Goal: Transaction & Acquisition: Subscribe to service/newsletter

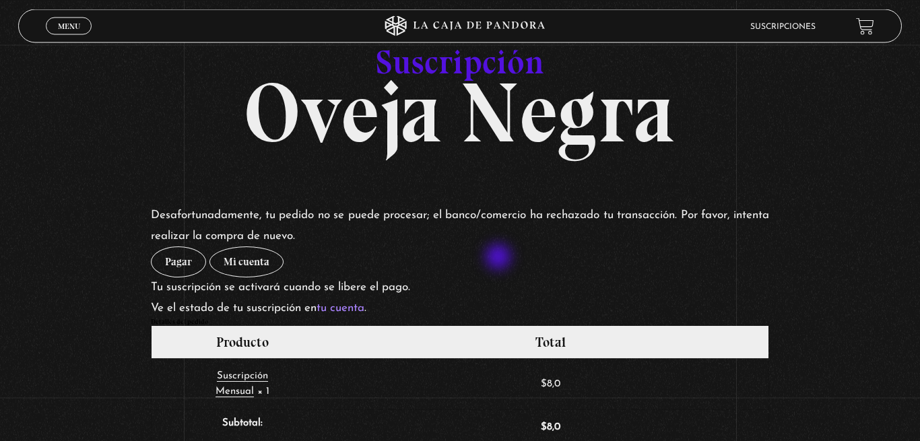
scroll to position [137, 0]
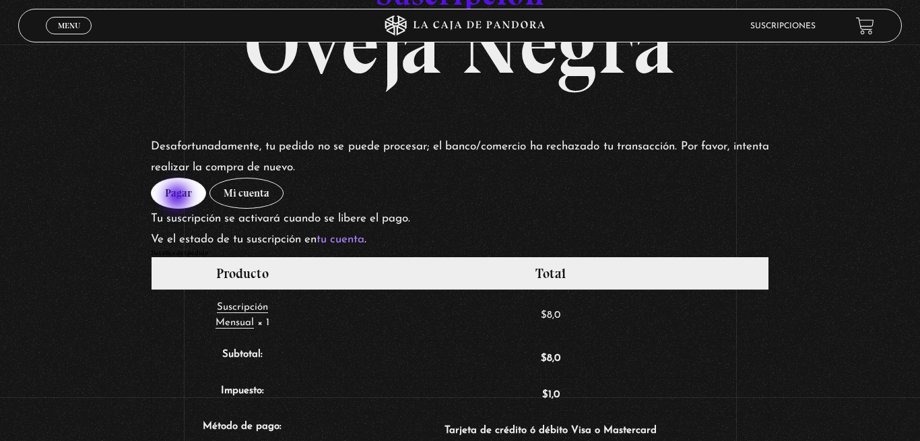
click at [178, 198] on link "Pagar" at bounding box center [178, 193] width 55 height 31
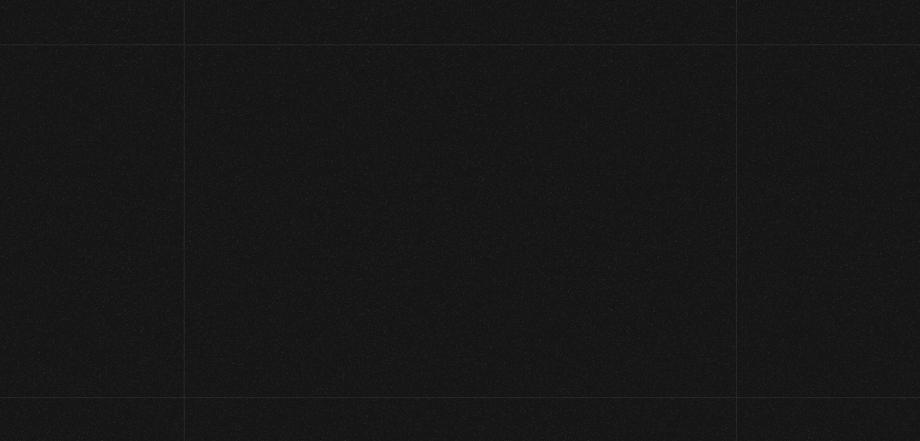
select select "CR-A"
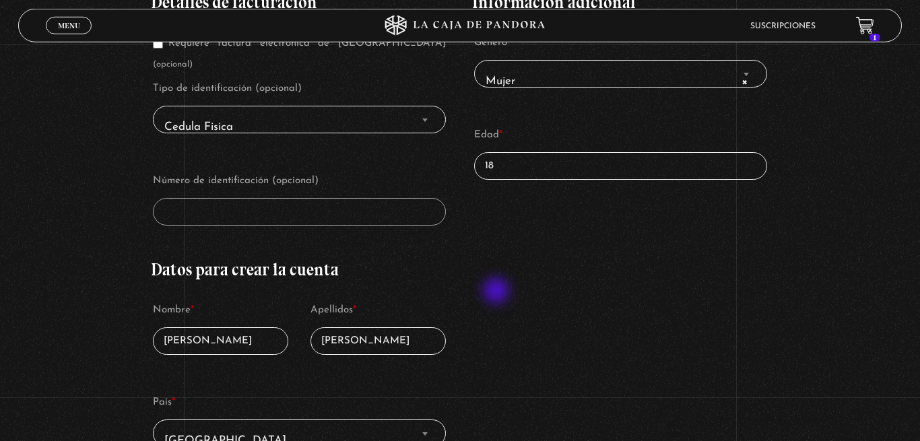
scroll to position [275, 0]
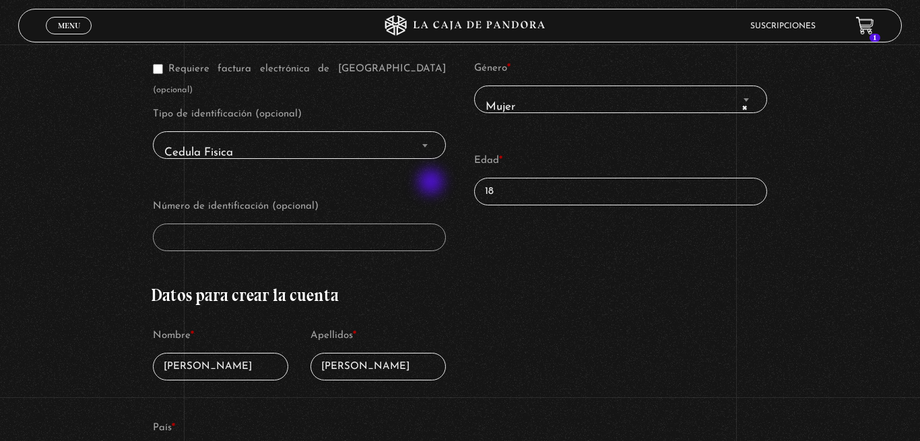
drag, startPoint x: 501, startPoint y: 191, endPoint x: 440, endPoint y: 185, distance: 60.9
click at [474, 182] on input "18" at bounding box center [620, 192] width 293 height 28
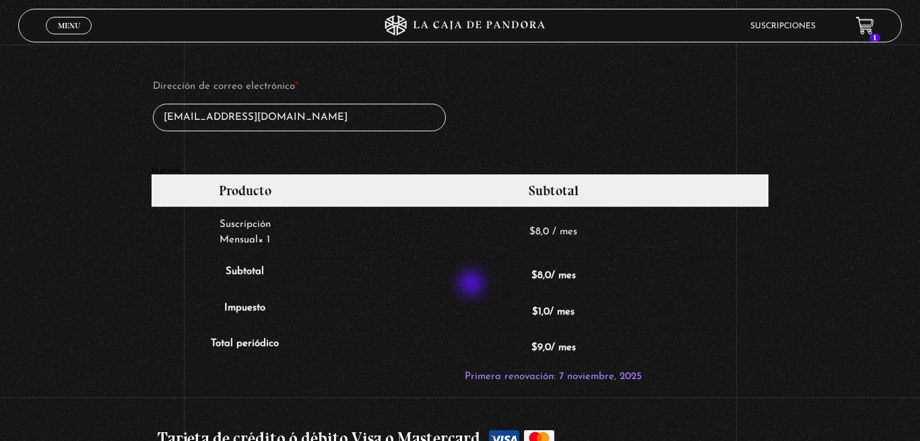
scroll to position [1236, 0]
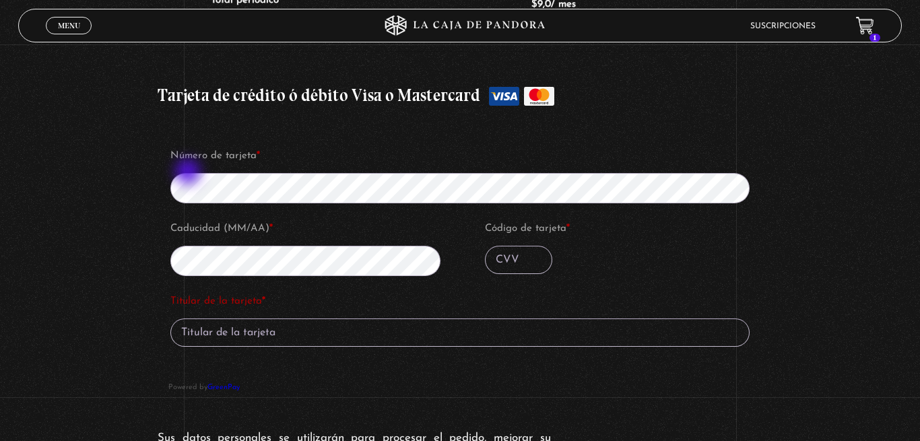
type input "40"
click at [516, 254] on input "Código de tarjeta *" at bounding box center [518, 260] width 67 height 28
type input "939"
click at [296, 318] on input "Titular de la tarjeta *" at bounding box center [460, 332] width 580 height 28
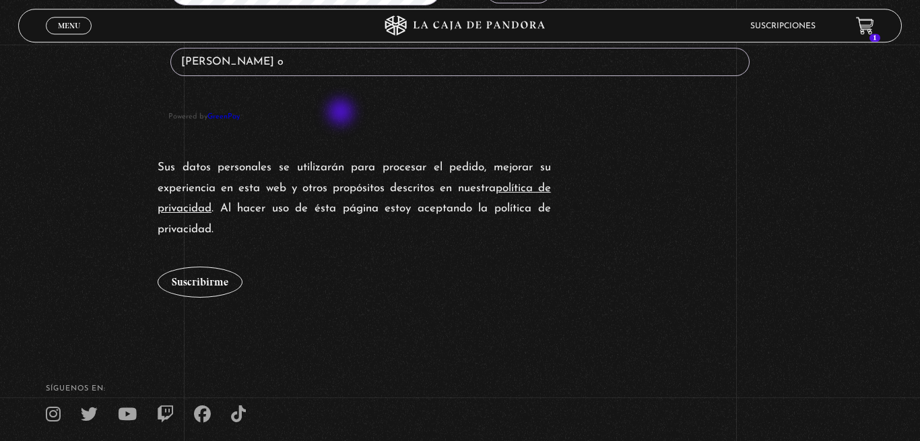
scroll to position [1373, 0]
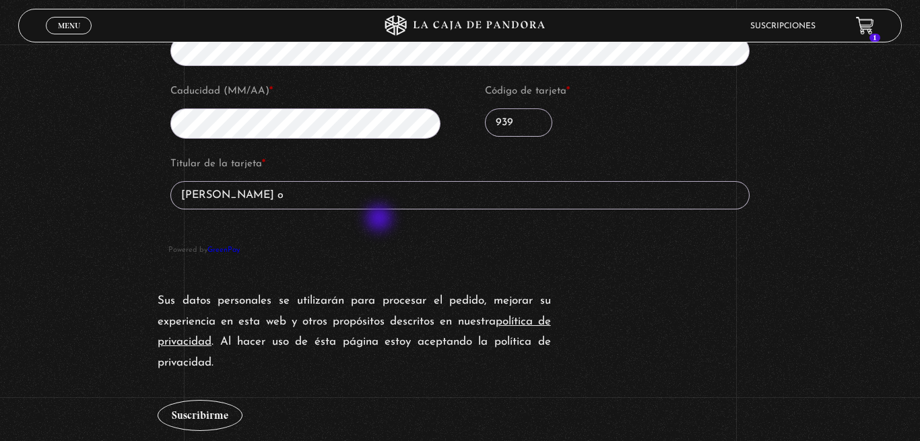
type input "gilberth solis o"
click at [158, 400] on button "Suscribirme" at bounding box center [200, 415] width 85 height 31
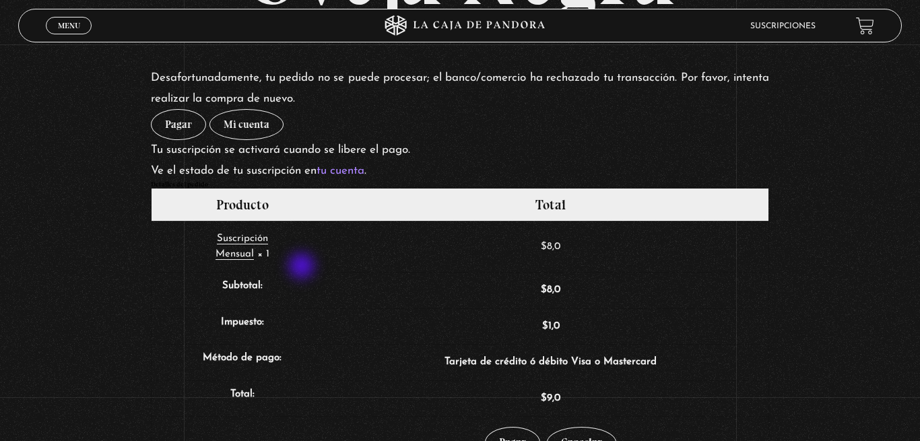
scroll to position [137, 0]
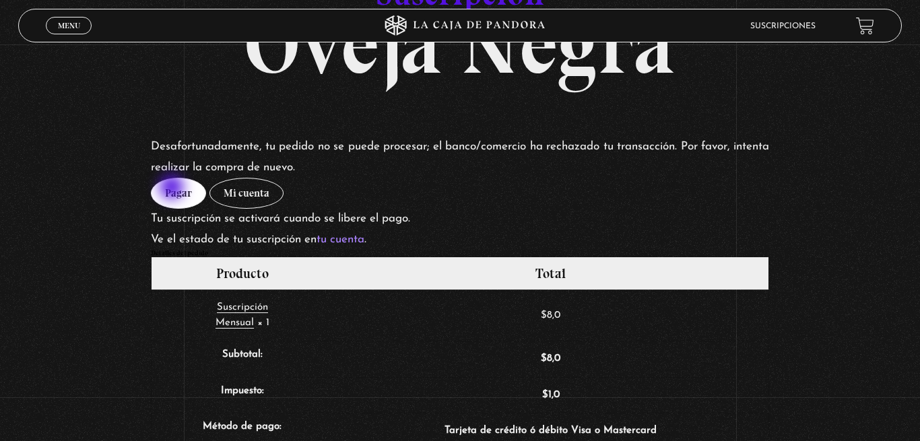
click at [173, 189] on link "Pagar" at bounding box center [178, 193] width 55 height 31
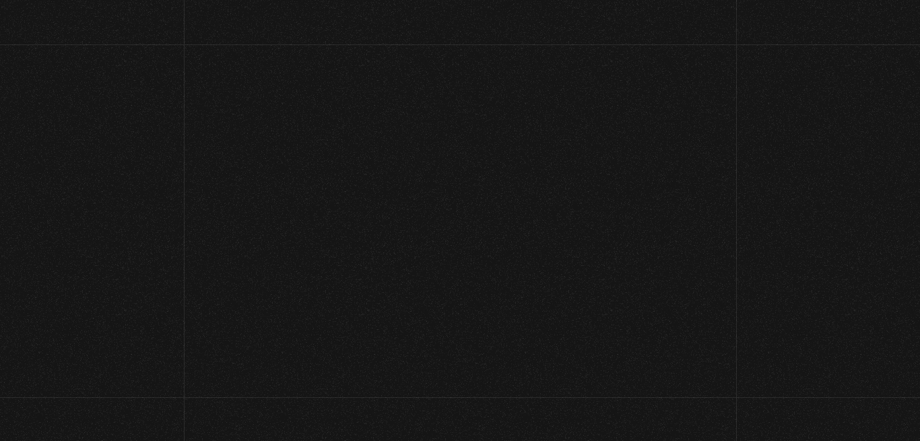
select select "CR-A"
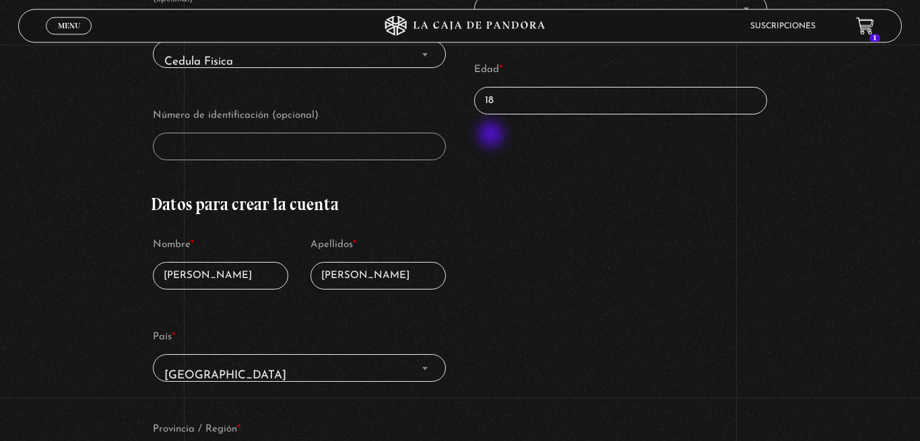
scroll to position [343, 0]
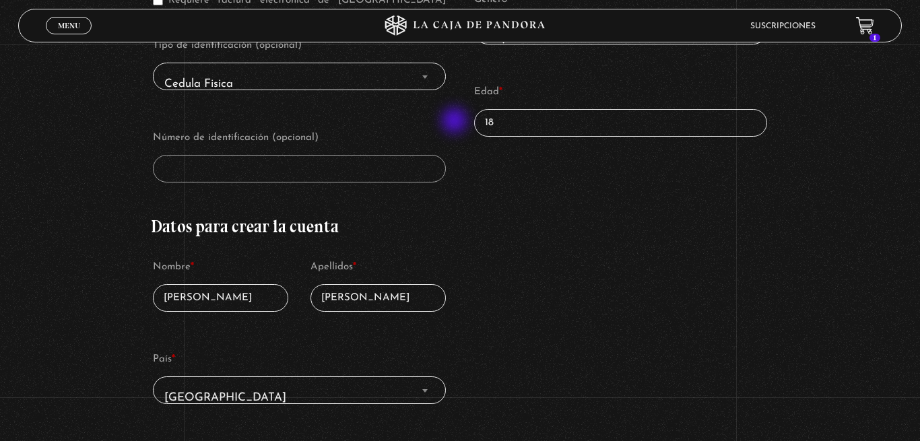
drag, startPoint x: 496, startPoint y: 125, endPoint x: 507, endPoint y: 138, distance: 17.2
click at [474, 122] on input "18" at bounding box center [620, 123] width 293 height 28
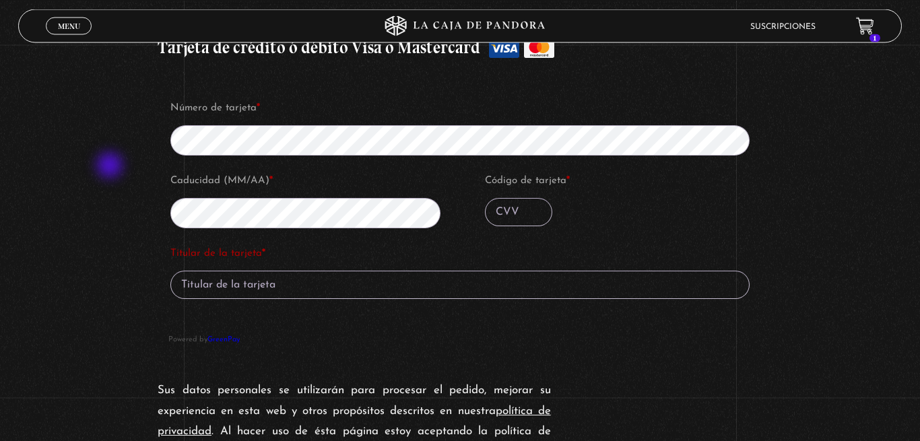
scroll to position [1305, 0]
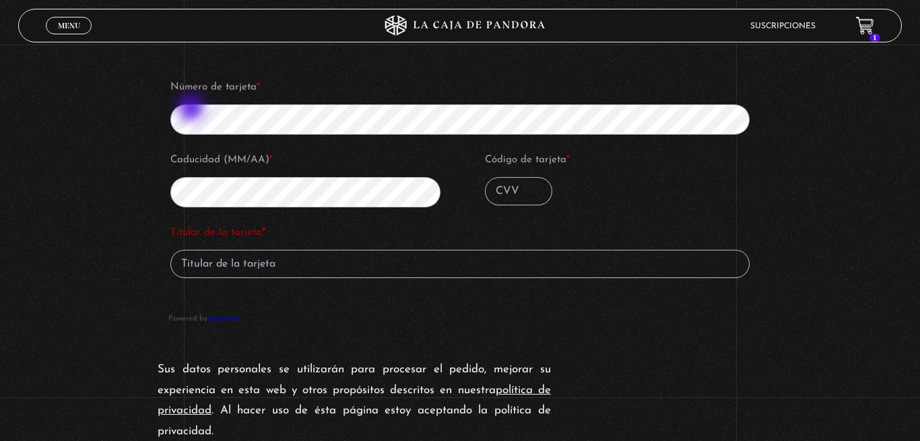
type input "40"
click at [512, 186] on input "Código de tarjeta *" at bounding box center [518, 191] width 67 height 28
type input "087"
click at [281, 258] on input "Titular de la tarjeta *" at bounding box center [460, 264] width 580 height 28
type input "gilberth solis"
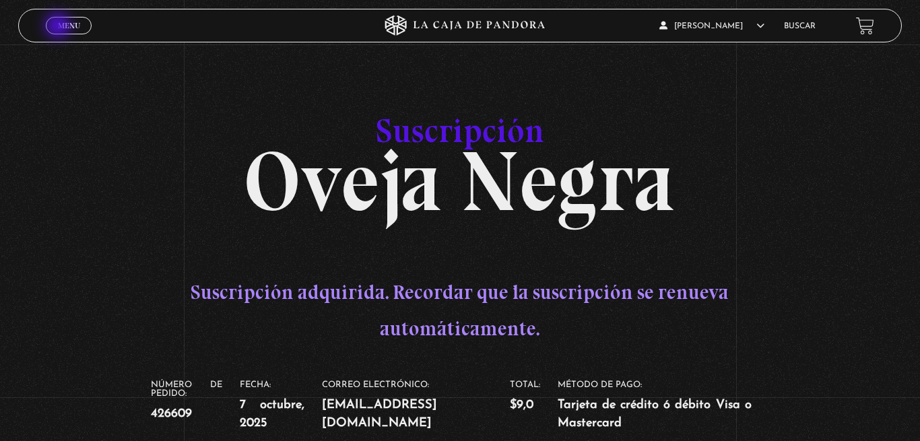
click at [59, 27] on span "Menu" at bounding box center [69, 26] width 22 height 8
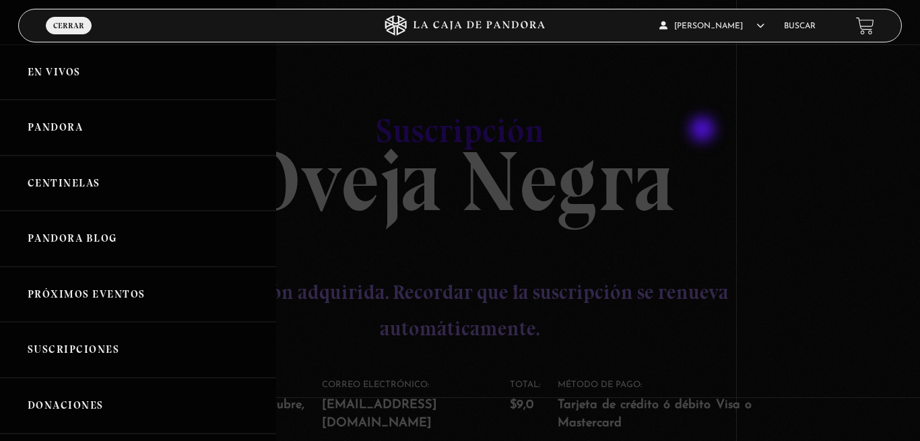
click at [706, 129] on div at bounding box center [460, 220] width 920 height 441
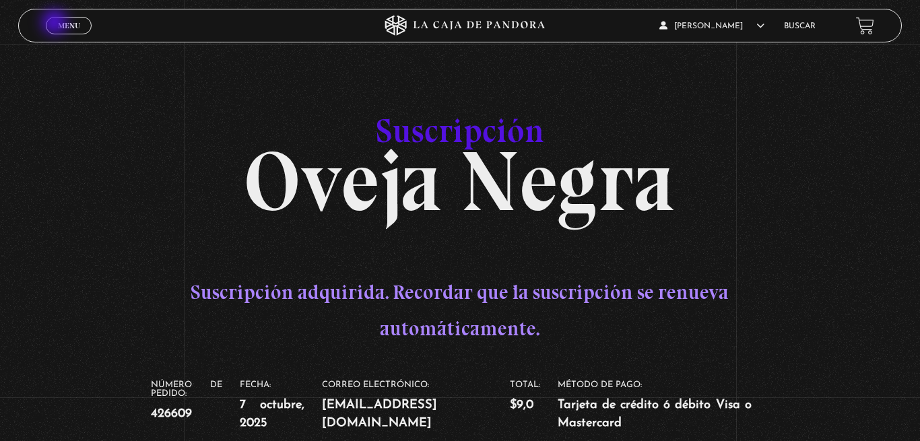
click at [56, 24] on link "Menu Cerrar" at bounding box center [69, 26] width 46 height 18
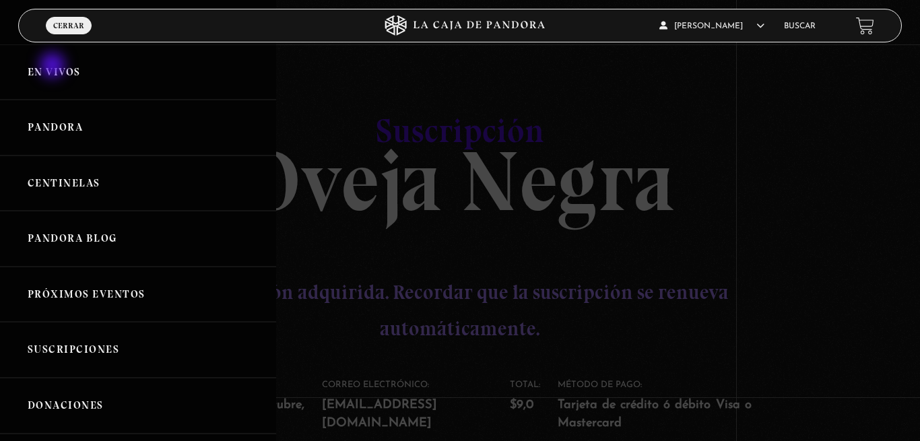
click at [54, 67] on link "En vivos" at bounding box center [138, 72] width 276 height 56
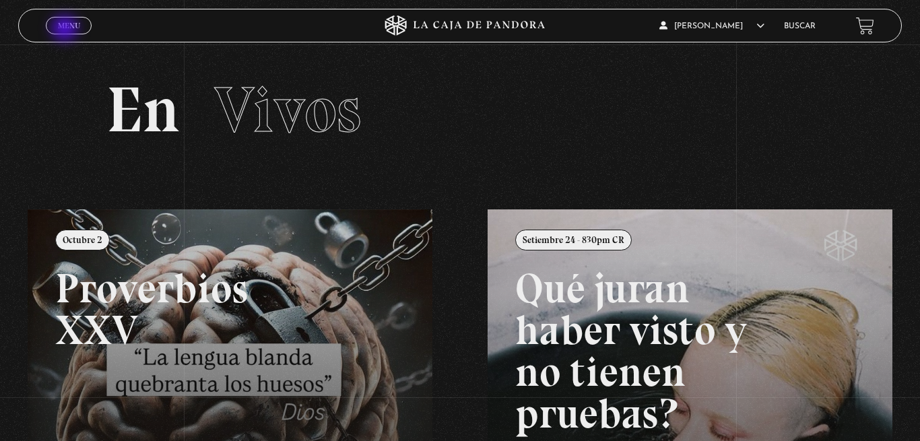
click at [66, 23] on span "Menu" at bounding box center [69, 26] width 22 height 8
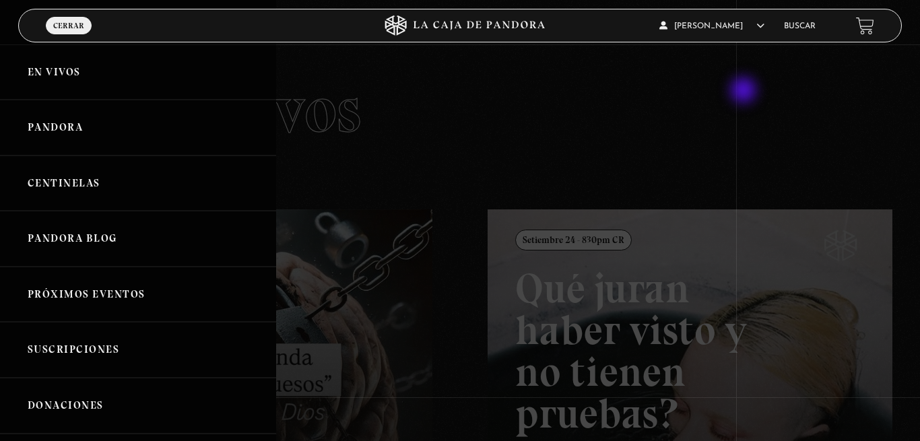
click at [745, 92] on div at bounding box center [460, 220] width 920 height 441
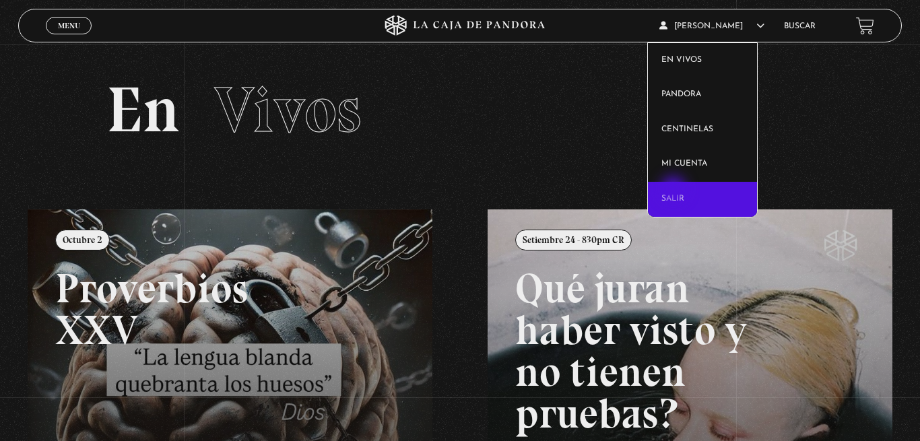
click at [675, 191] on link "Salir" at bounding box center [702, 199] width 109 height 35
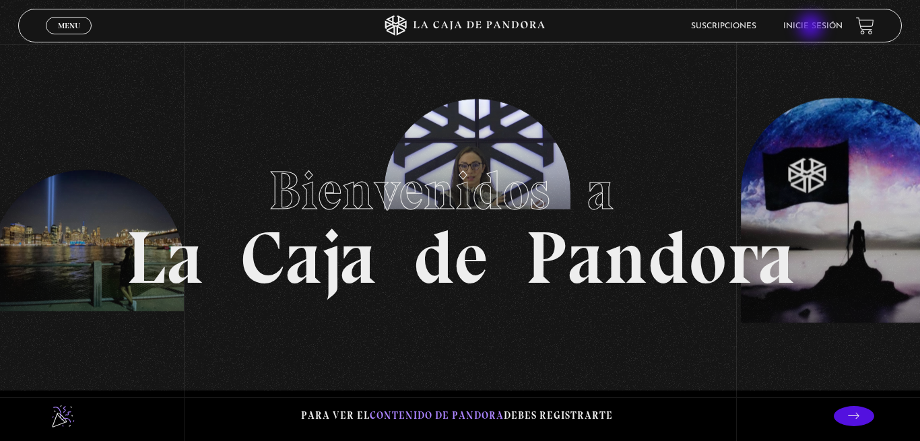
click at [812, 27] on link "Inicie sesión" at bounding box center [812, 26] width 59 height 8
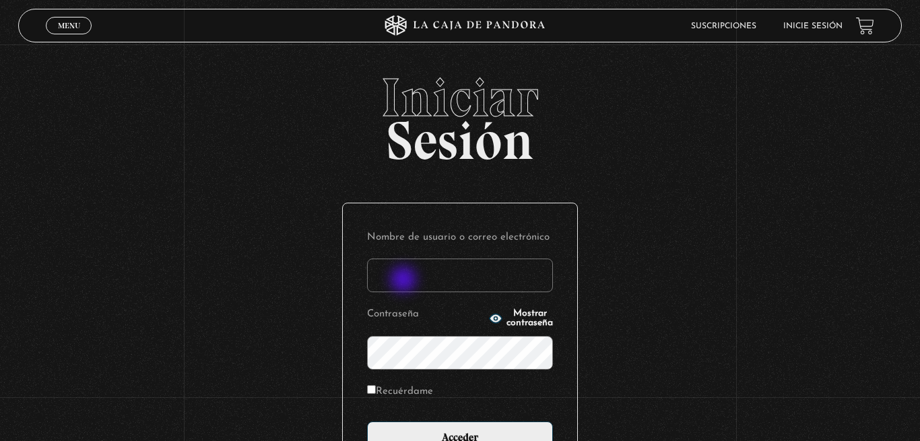
click at [405, 281] on input "Nombre de usuario o correo electrónico" at bounding box center [460, 276] width 186 height 34
type input "karolduran42@gmail.com"
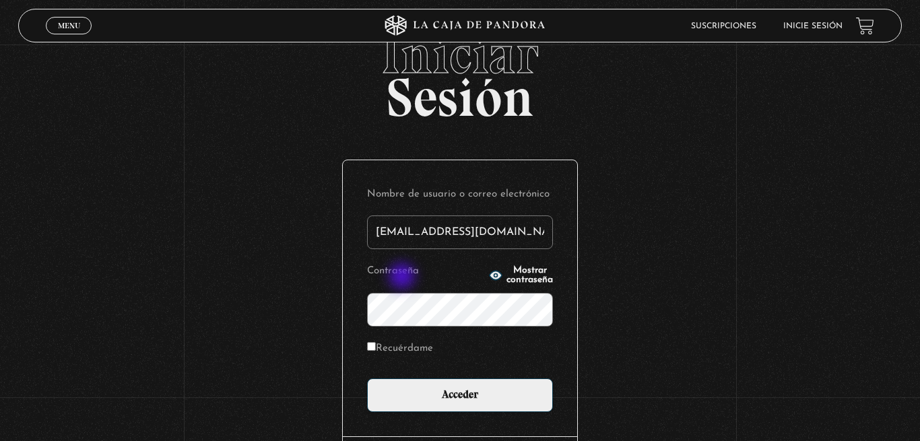
scroll to position [69, 0]
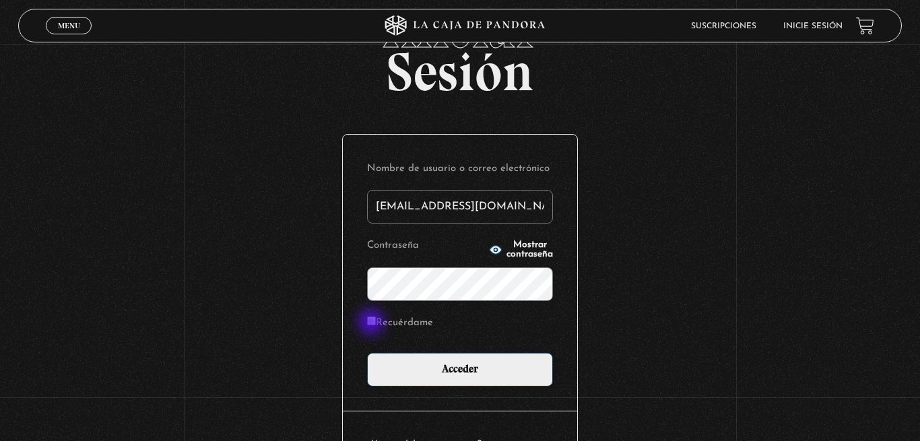
click at [372, 321] on input "Recuérdame" at bounding box center [371, 320] width 9 height 9
checkbox input "true"
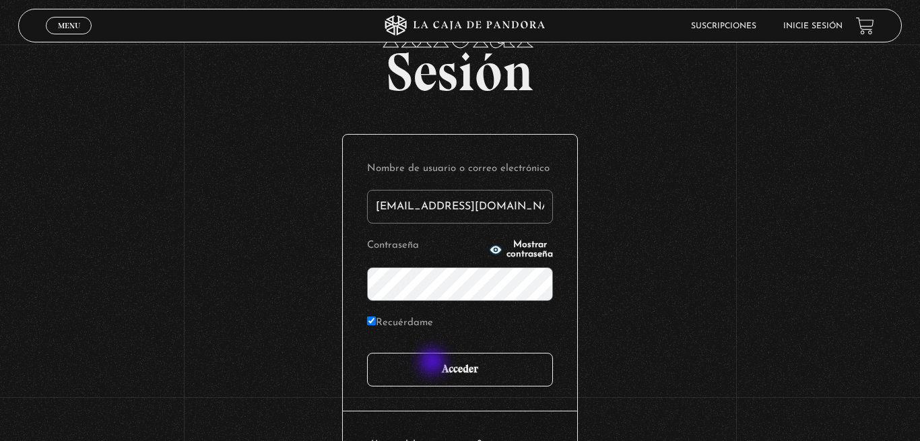
click at [434, 363] on input "Acceder" at bounding box center [460, 370] width 186 height 34
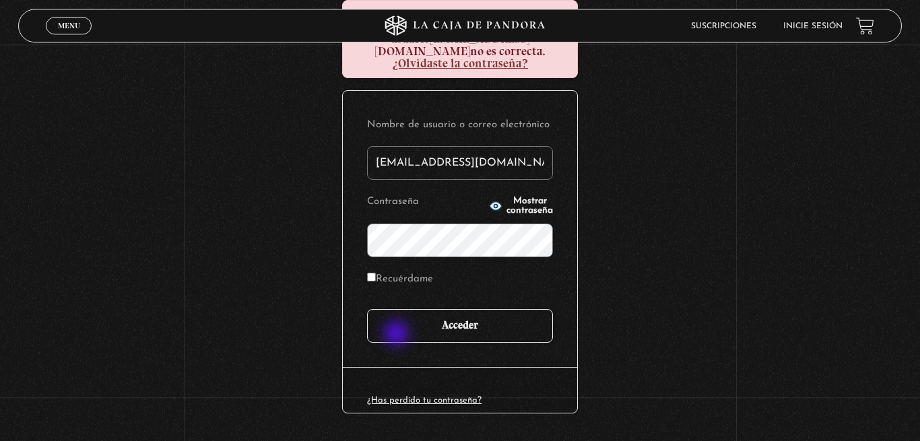
scroll to position [206, 0]
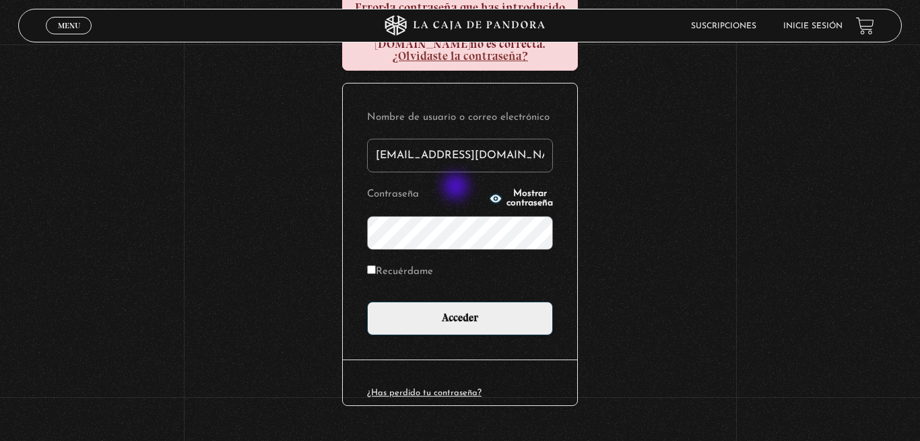
click at [489, 194] on icon "button" at bounding box center [495, 198] width 12 height 9
click at [489, 189] on button "Mostrar contraseña" at bounding box center [521, 198] width 64 height 19
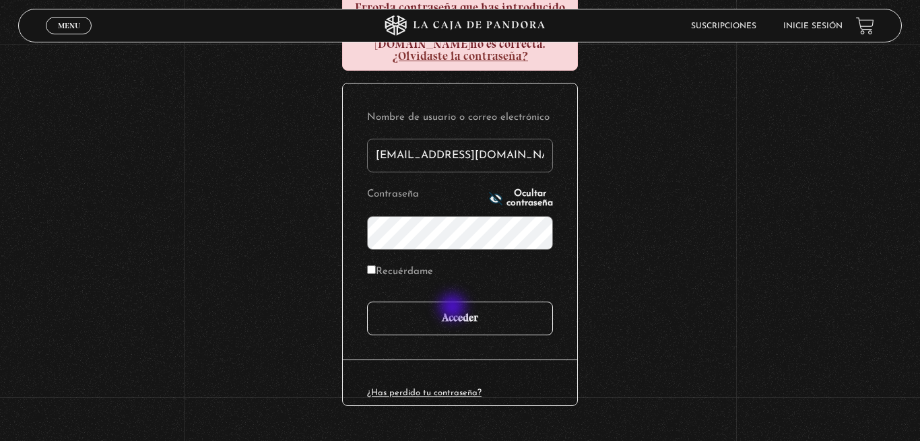
click at [454, 308] on input "Acceder" at bounding box center [460, 319] width 186 height 34
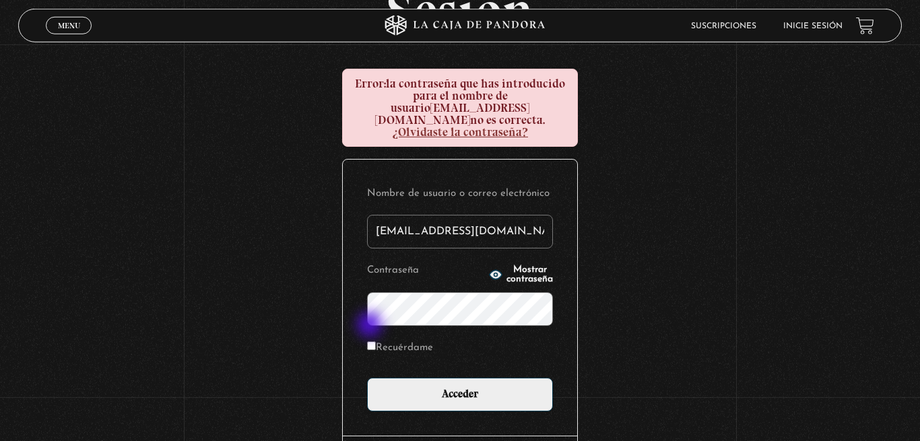
scroll to position [137, 0]
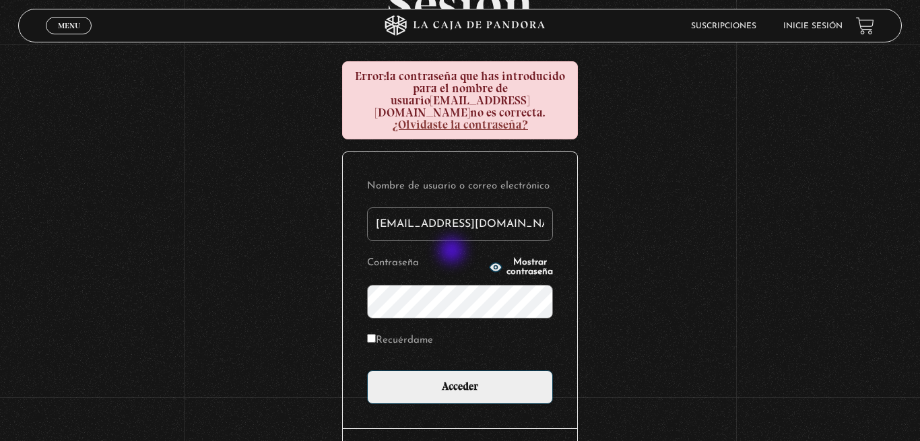
click at [489, 263] on icon "button" at bounding box center [495, 267] width 12 height 9
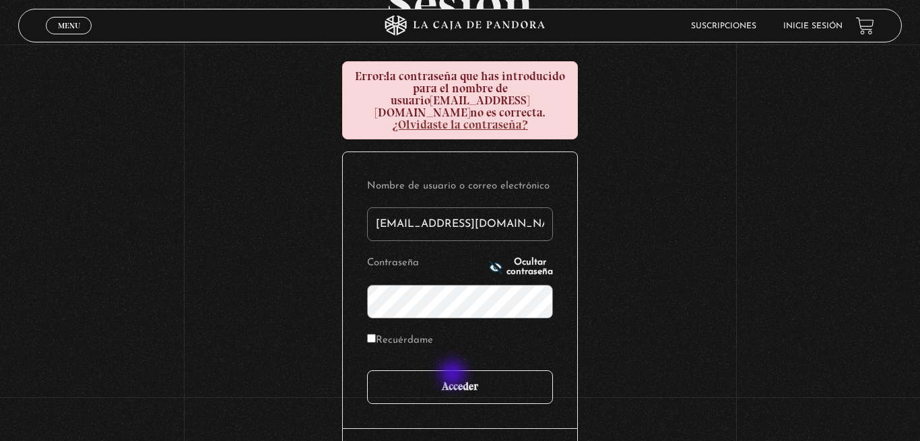
click at [454, 375] on input "Acceder" at bounding box center [460, 387] width 186 height 34
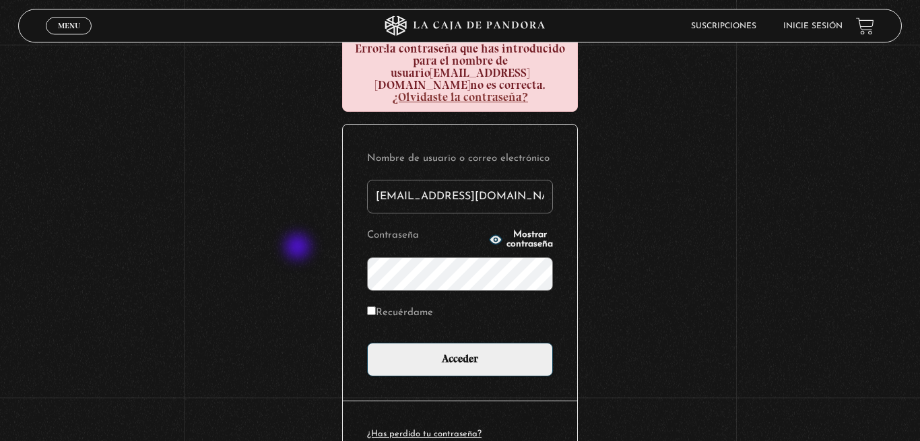
scroll to position [206, 0]
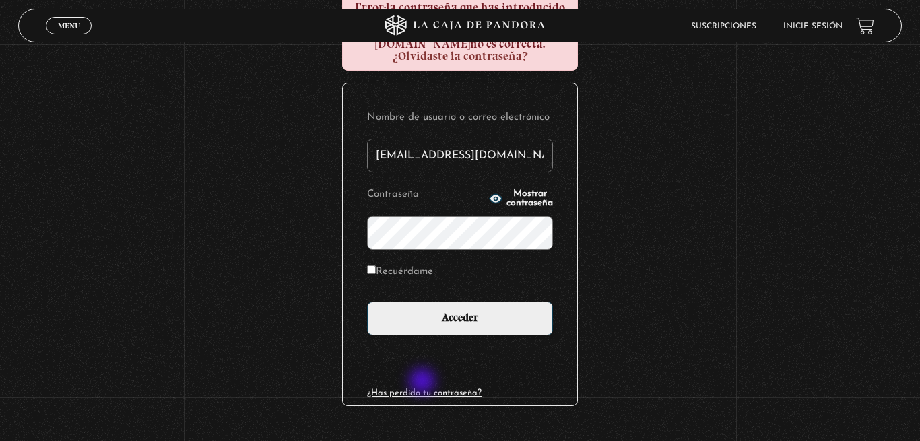
click at [423, 388] on link "¿Has perdido tu contraseña?" at bounding box center [424, 392] width 114 height 9
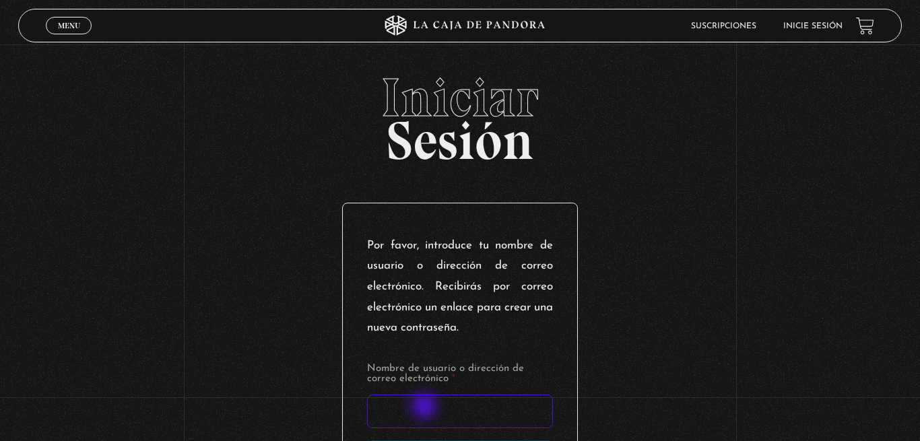
click at [426, 407] on input "Nombre de usuario o dirección de correo electrónico *" at bounding box center [460, 412] width 186 height 34
type input "K"
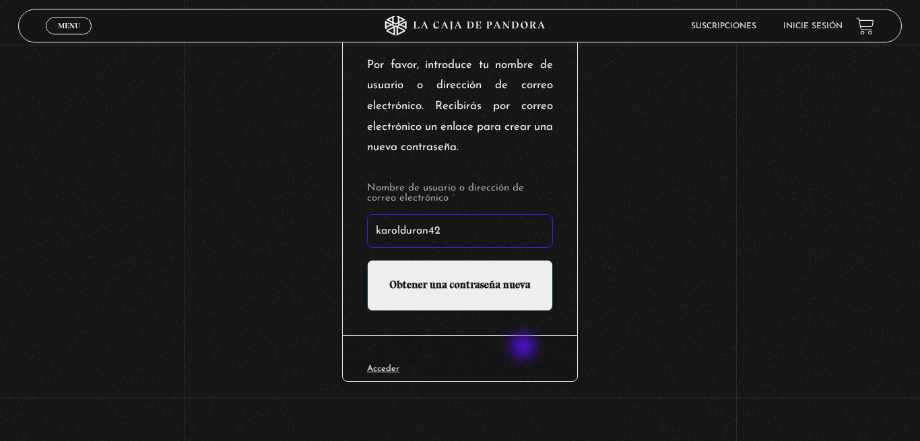
scroll to position [189, 0]
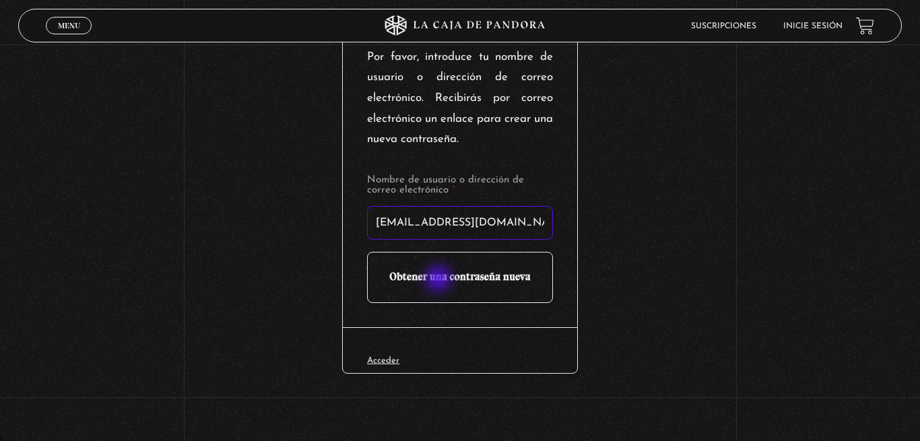
type input "[EMAIL_ADDRESS][DOMAIN_NAME]"
click at [440, 277] on input "Obtener una contraseña nueva" at bounding box center [460, 277] width 186 height 51
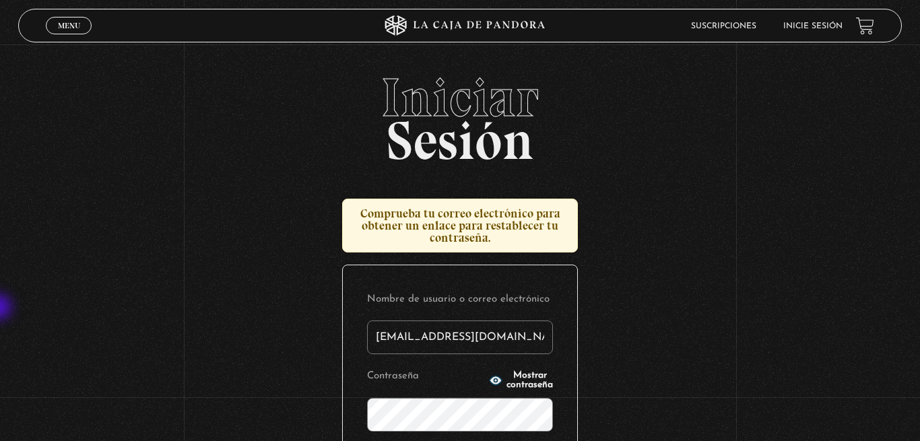
type input "karolduran42@gmail.com"
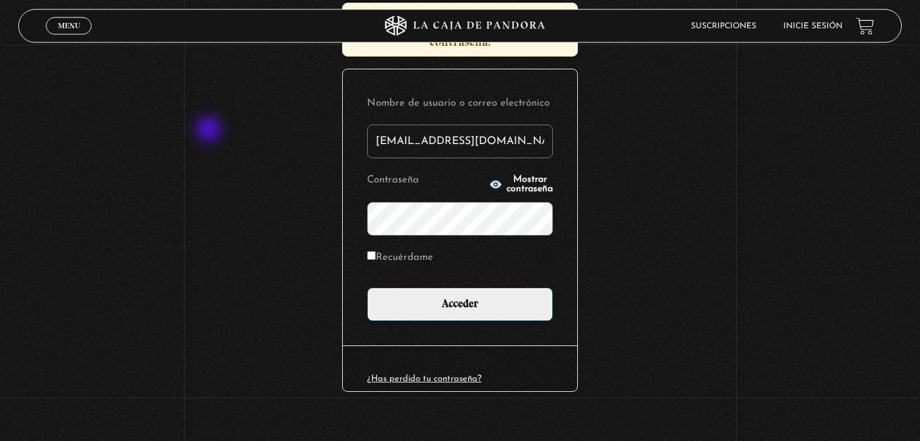
scroll to position [206, 0]
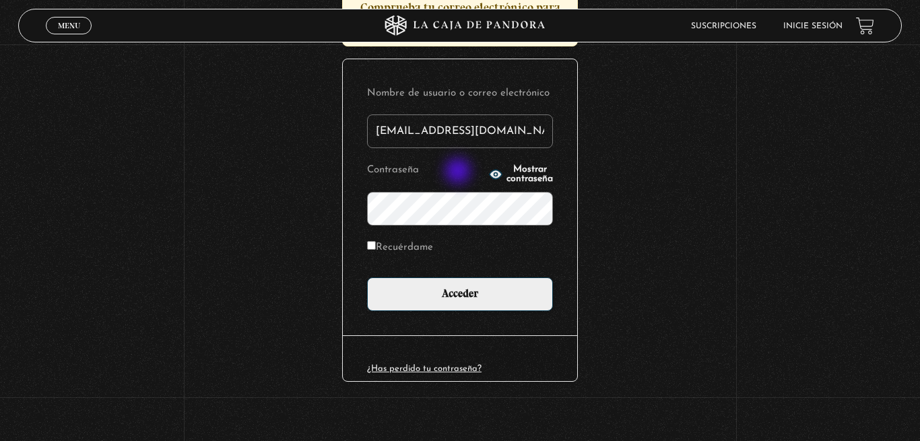
click at [489, 172] on icon "button" at bounding box center [495, 174] width 13 height 13
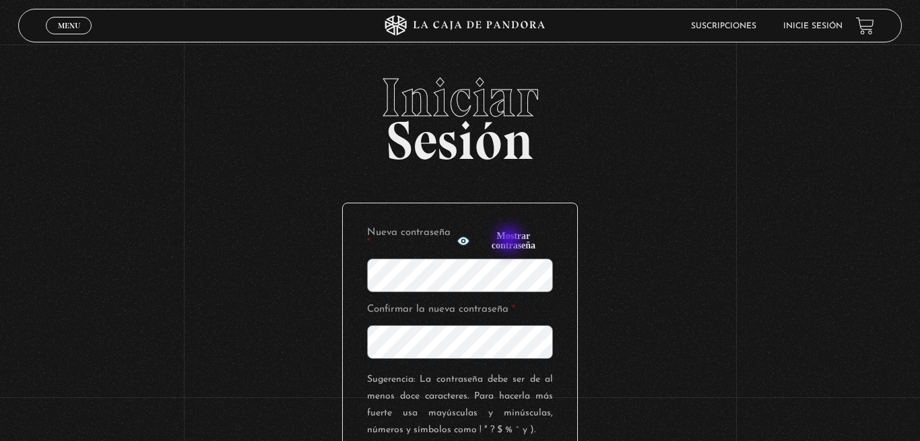
click at [510, 241] on span "Mostrar contraseña" at bounding box center [513, 241] width 79 height 19
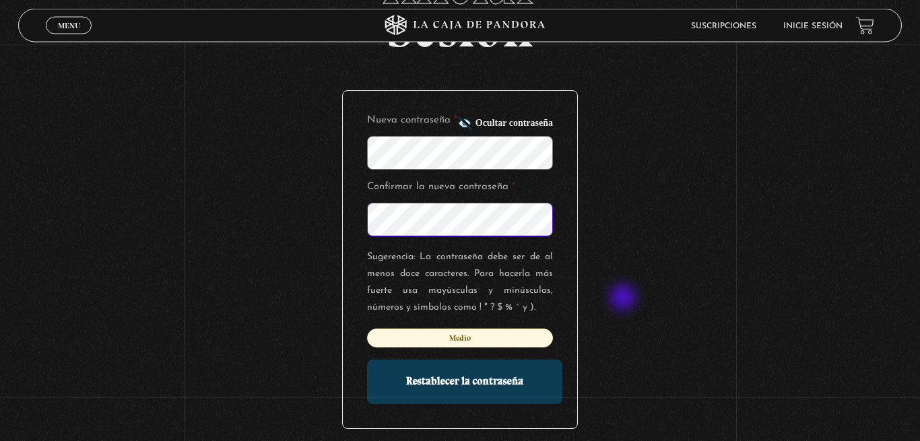
scroll to position [137, 0]
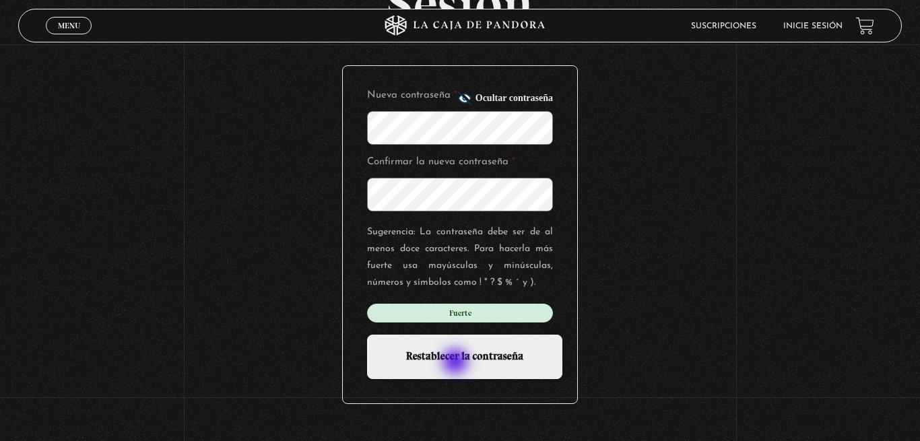
click at [456, 363] on input "Restablecer la contraseña" at bounding box center [464, 357] width 195 height 44
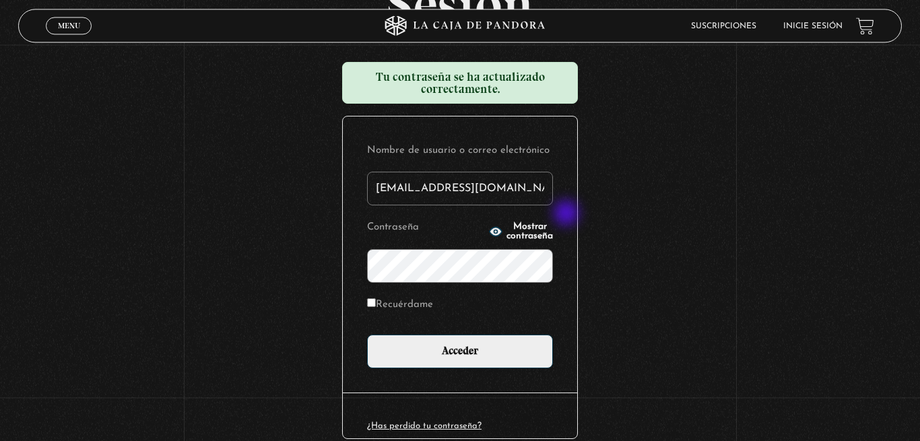
scroll to position [137, 0]
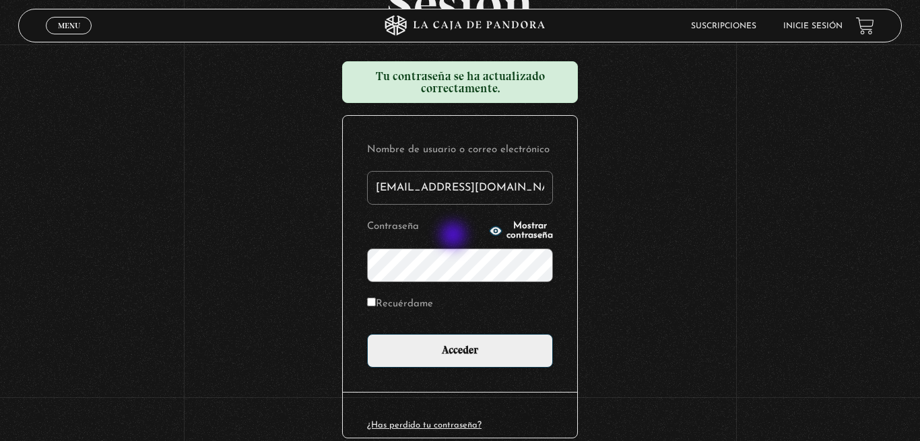
type input "[EMAIL_ADDRESS][DOMAIN_NAME]"
click at [494, 232] on circle "button" at bounding box center [495, 230] width 3 height 3
click at [371, 305] on input "Recuérdame" at bounding box center [371, 302] width 9 height 9
checkbox input "true"
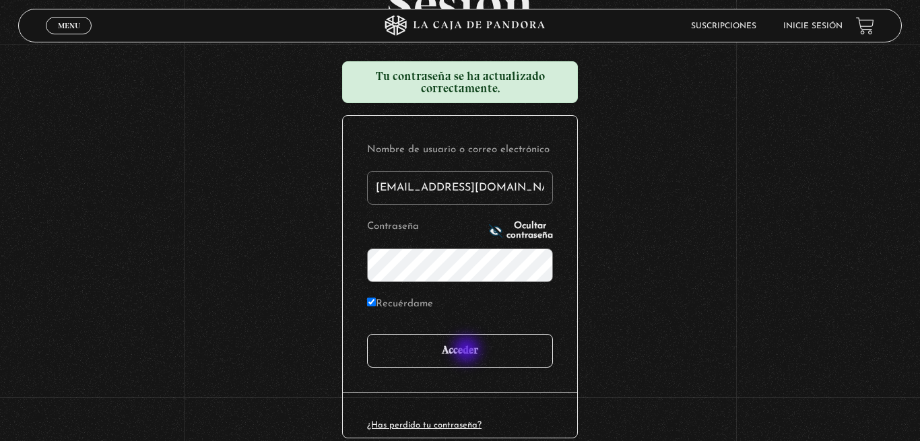
click at [468, 351] on input "Acceder" at bounding box center [460, 351] width 186 height 34
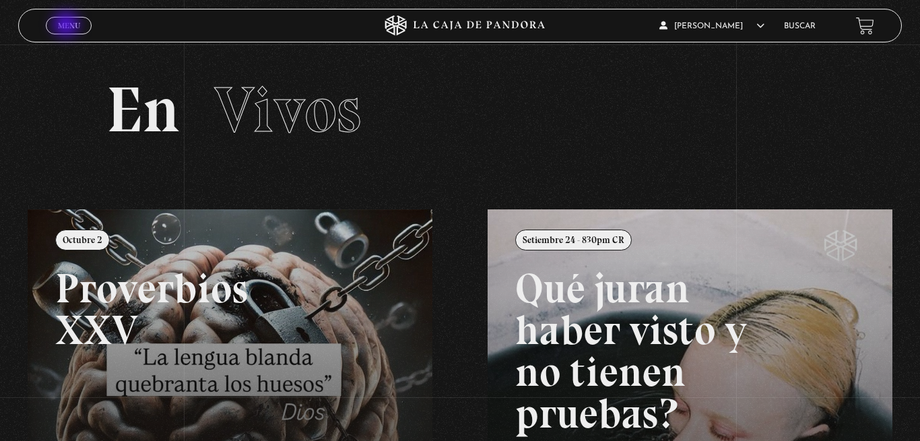
click at [67, 26] on span "Menu" at bounding box center [69, 26] width 22 height 8
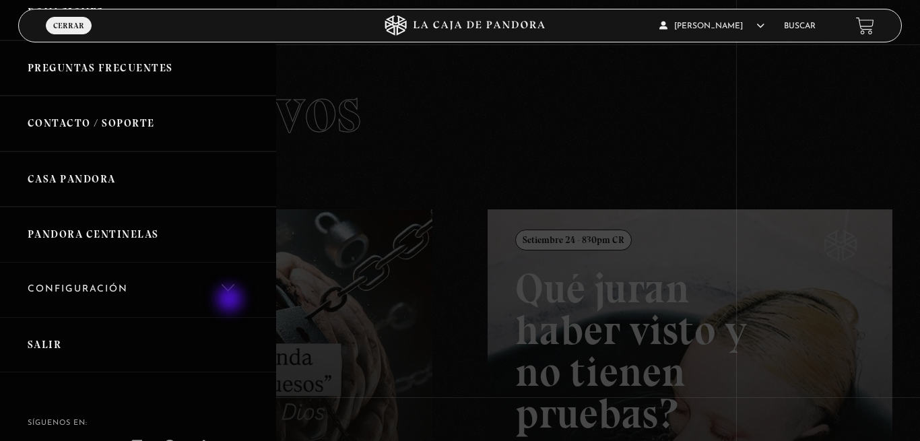
scroll to position [400, 0]
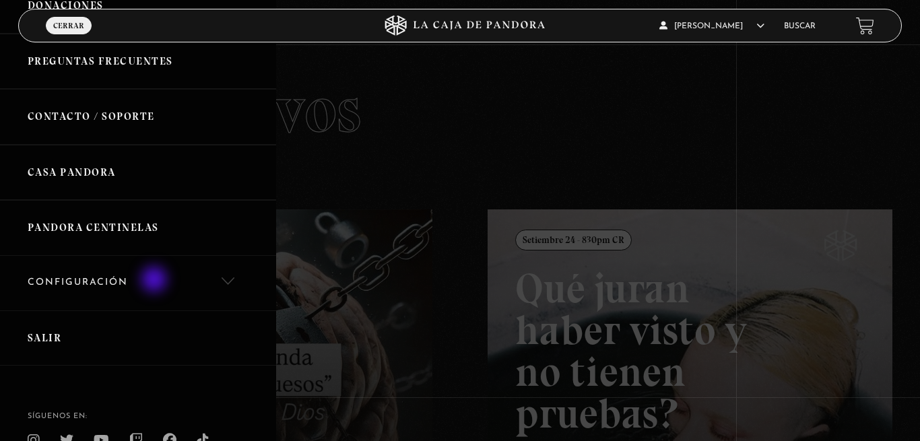
click at [156, 281] on link "Configuración" at bounding box center [138, 283] width 276 height 55
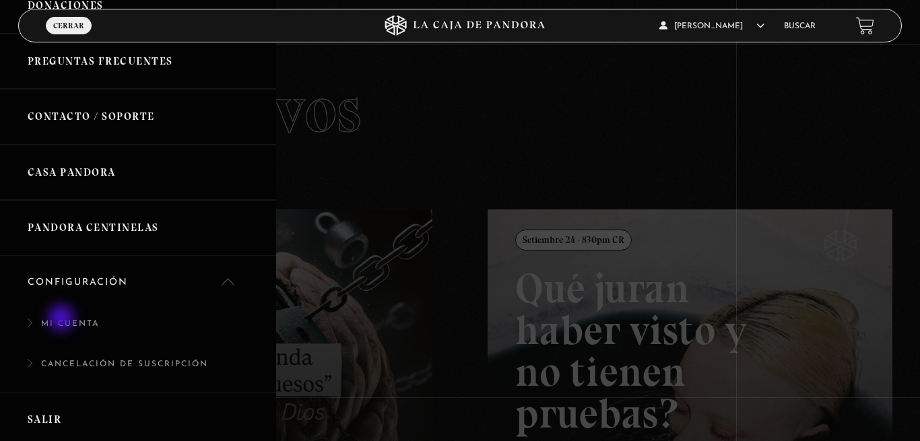
click at [63, 319] on link "Mi Cuenta" at bounding box center [138, 330] width 276 height 41
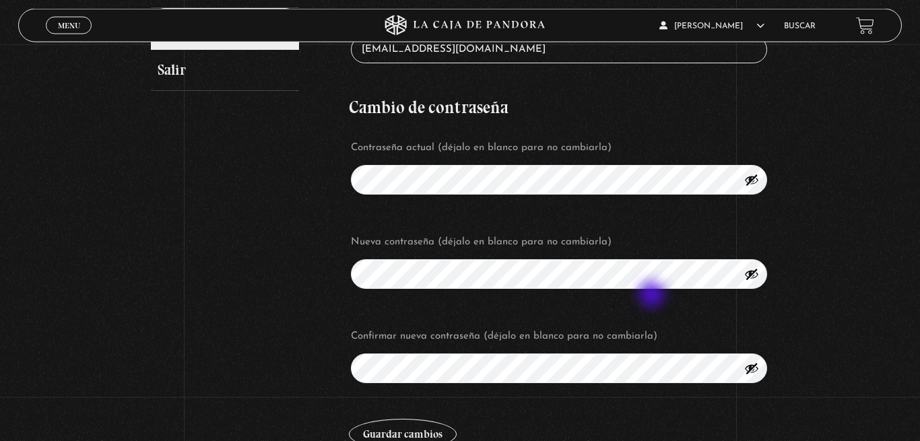
scroll to position [412, 0]
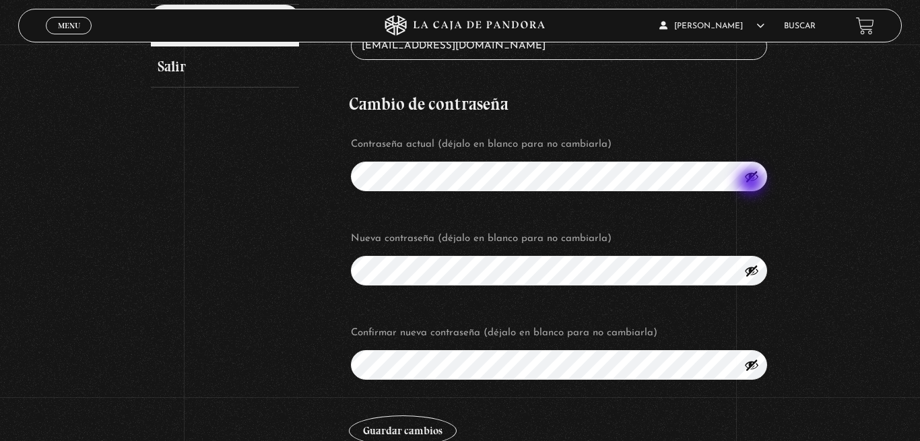
click at [752, 183] on button "Mostrar contraseña" at bounding box center [751, 176] width 15 height 15
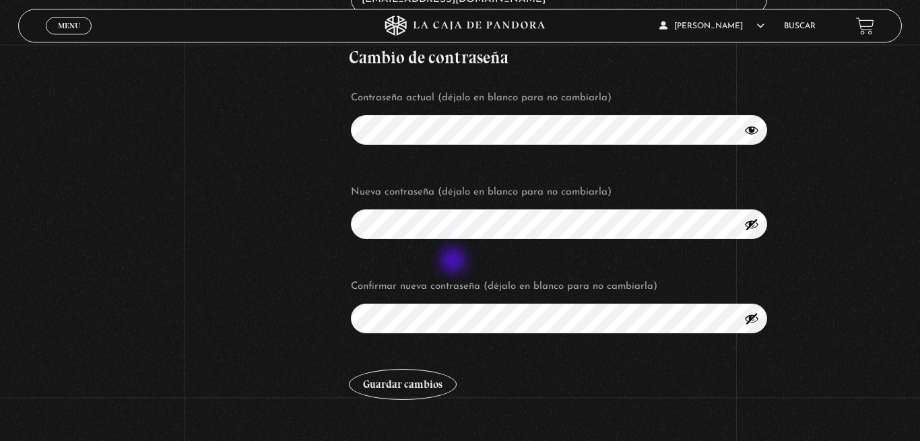
scroll to position [481, 0]
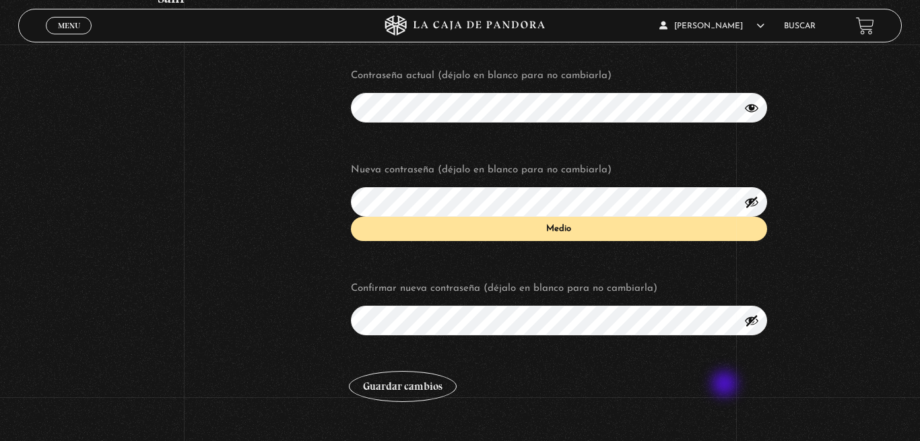
click at [726, 385] on p "Guardar cambios" at bounding box center [559, 386] width 420 height 31
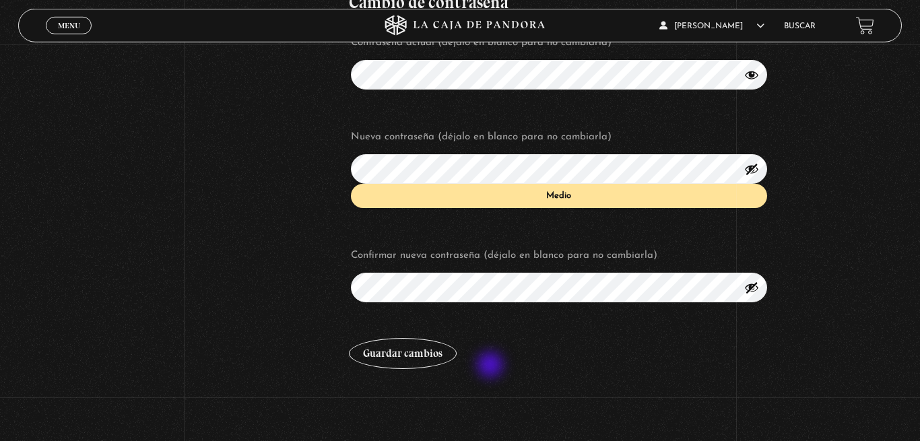
scroll to position [549, 0]
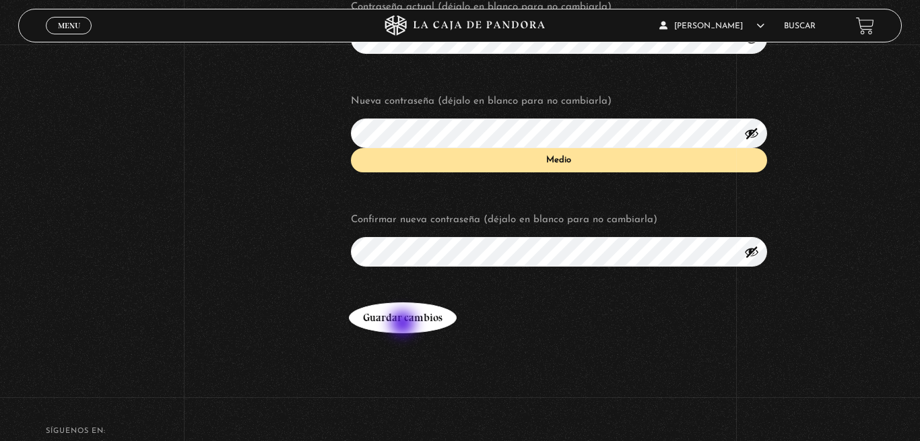
click at [404, 324] on button "Guardar cambios" at bounding box center [403, 317] width 108 height 31
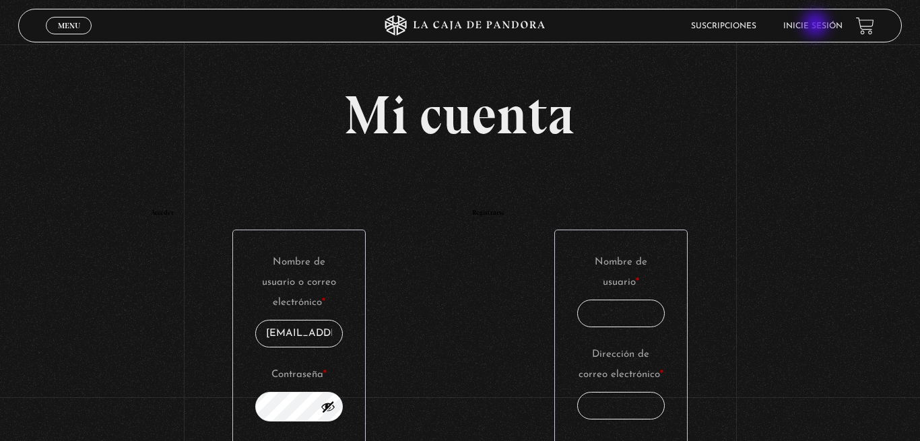
click at [817, 26] on link "Inicie sesión" at bounding box center [812, 26] width 59 height 8
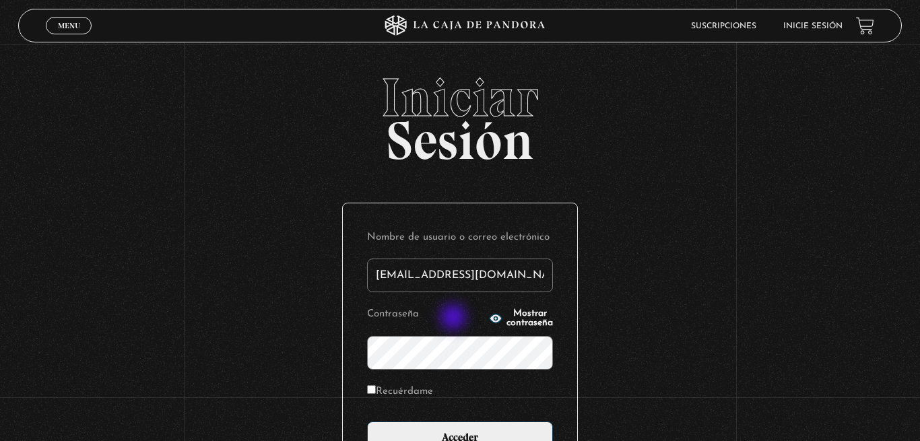
type input "[EMAIL_ADDRESS][DOMAIN_NAME]"
click at [494, 318] on circle "button" at bounding box center [495, 317] width 3 height 3
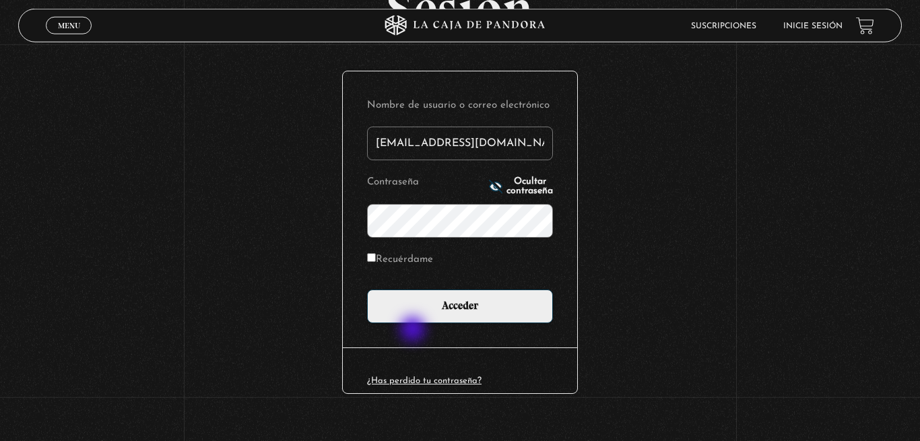
scroll to position [152, 0]
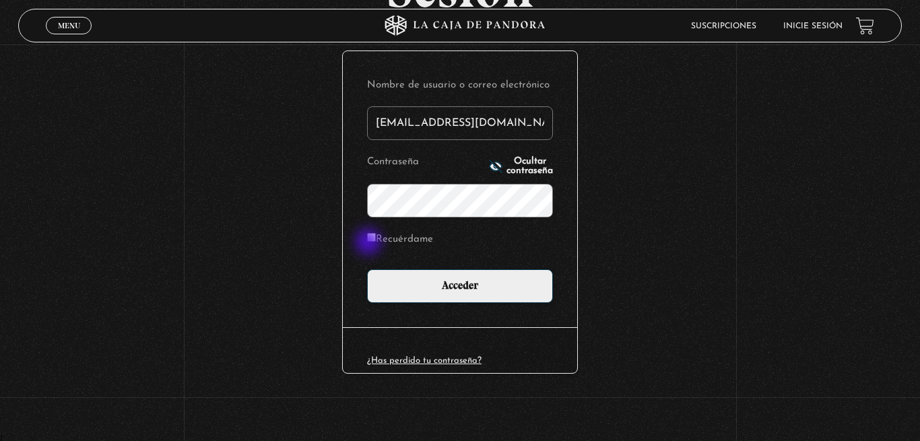
click at [370, 243] on label "Recuérdame" at bounding box center [400, 240] width 66 height 21
click at [370, 242] on input "Recuérdame" at bounding box center [371, 237] width 9 height 9
checkbox input "true"
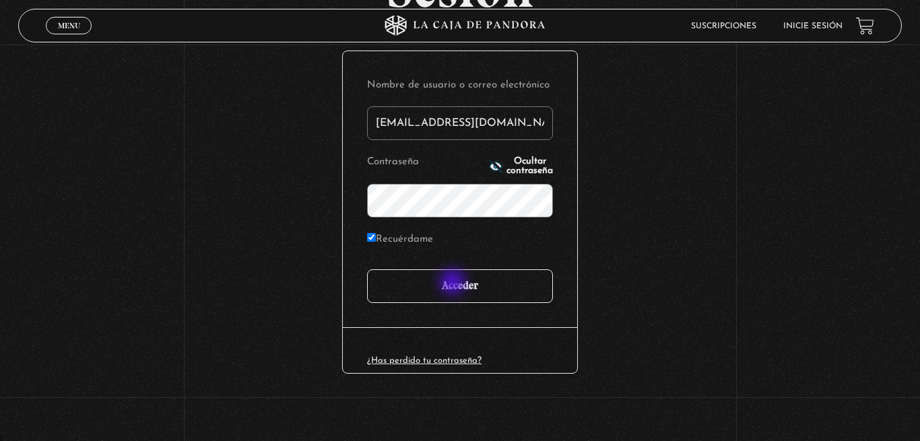
click at [454, 283] on input "Acceder" at bounding box center [460, 286] width 186 height 34
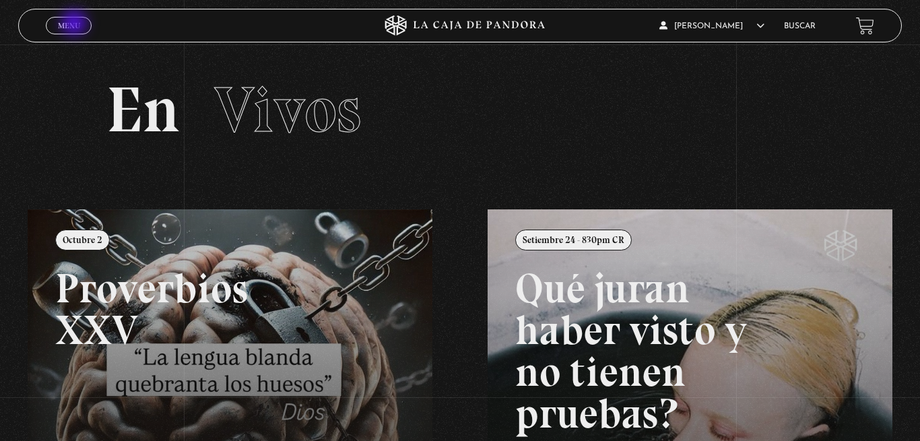
click at [75, 24] on span "Menu" at bounding box center [69, 26] width 22 height 8
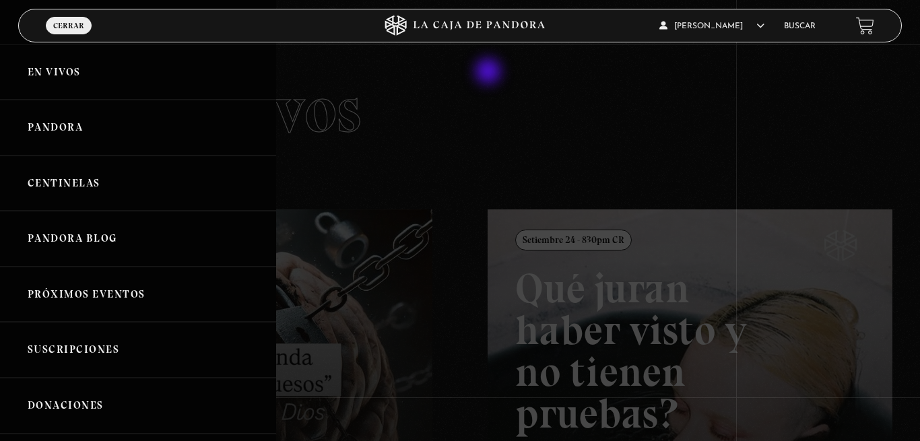
click at [489, 73] on div at bounding box center [460, 220] width 920 height 441
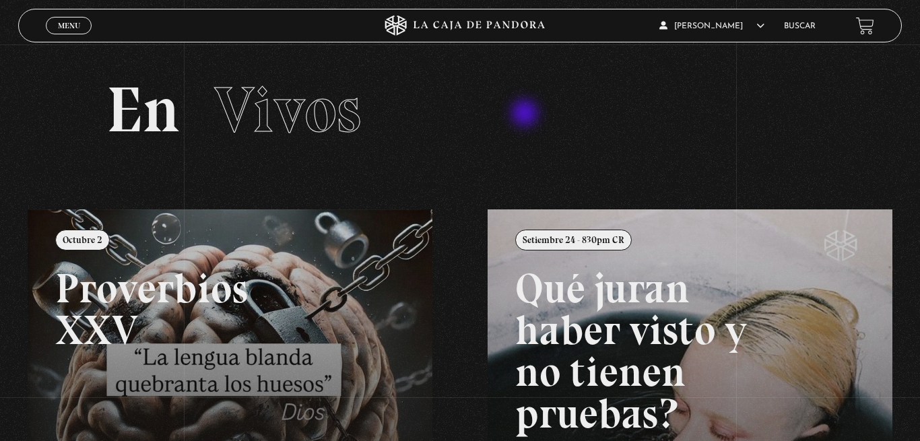
click at [526, 114] on h2 "En Vivos" at bounding box center [459, 110] width 706 height 64
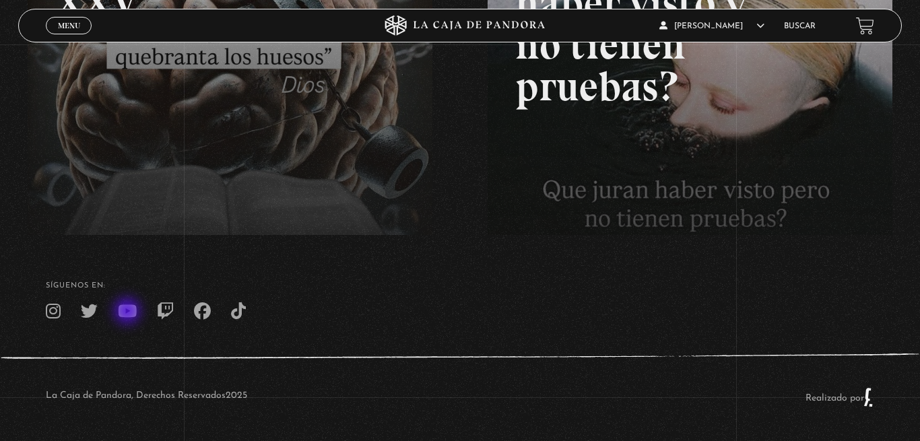
click at [129, 312] on icon at bounding box center [127, 311] width 19 height 17
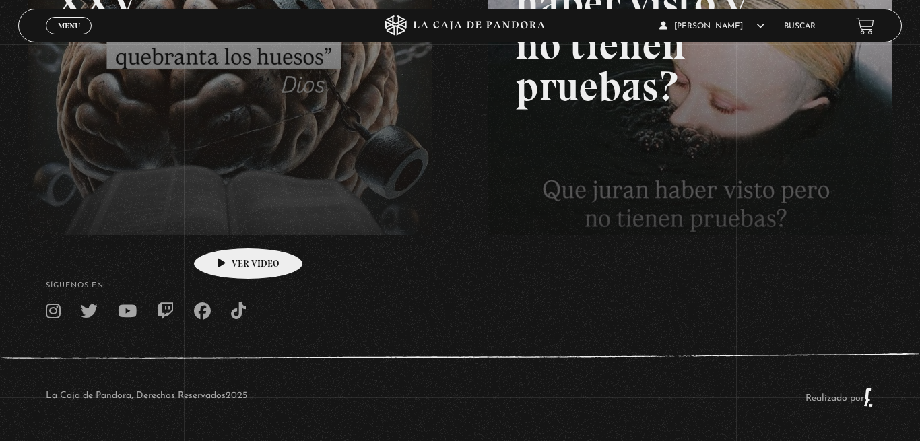
scroll to position [0, 0]
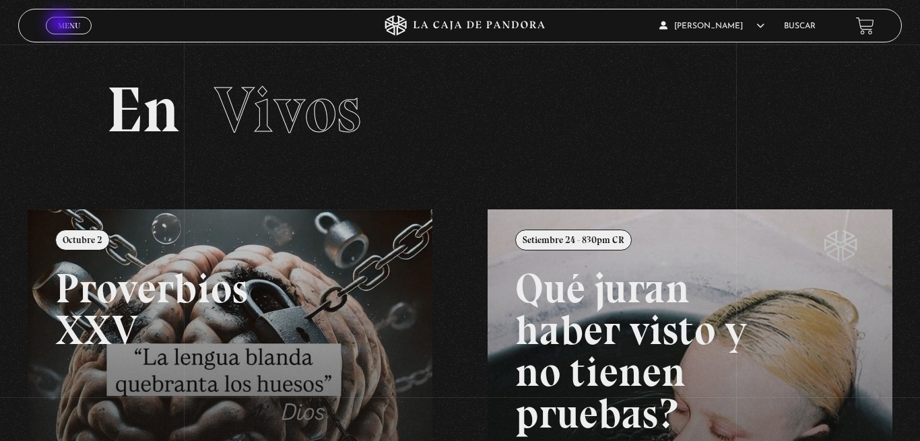
click at [61, 24] on span "Menu" at bounding box center [69, 26] width 22 height 8
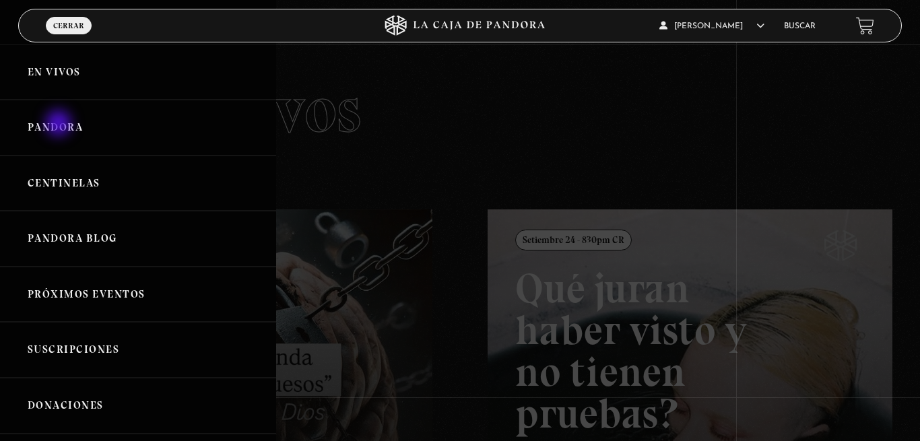
click at [60, 125] on link "Pandora" at bounding box center [138, 128] width 276 height 56
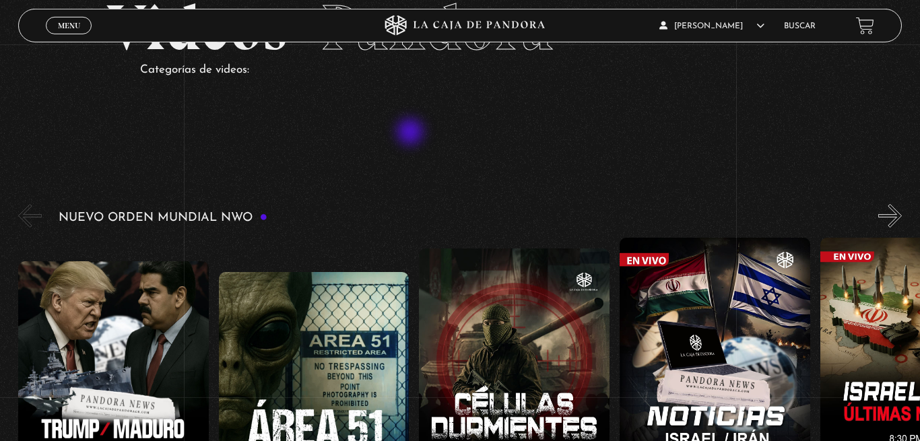
scroll to position [137, 0]
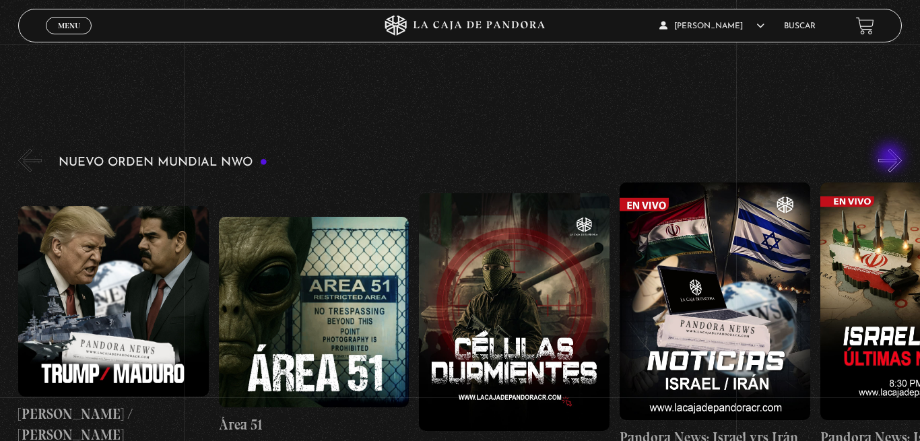
click at [891, 158] on button "»" at bounding box center [890, 161] width 24 height 24
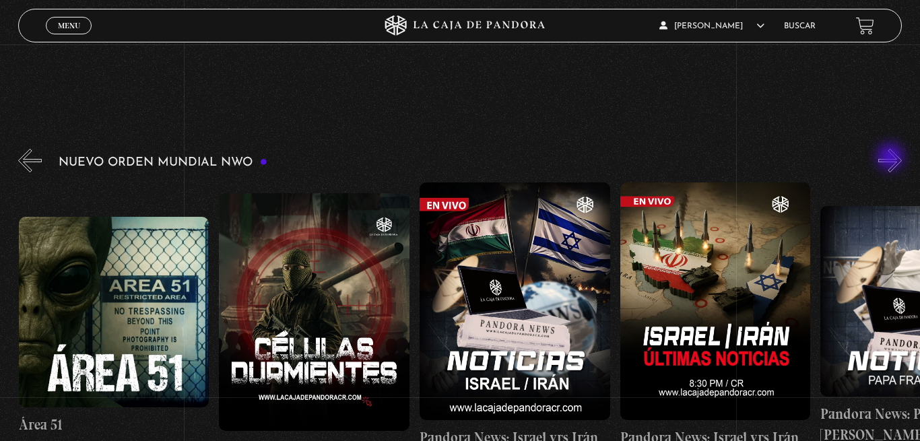
click at [891, 158] on button "»" at bounding box center [890, 161] width 24 height 24
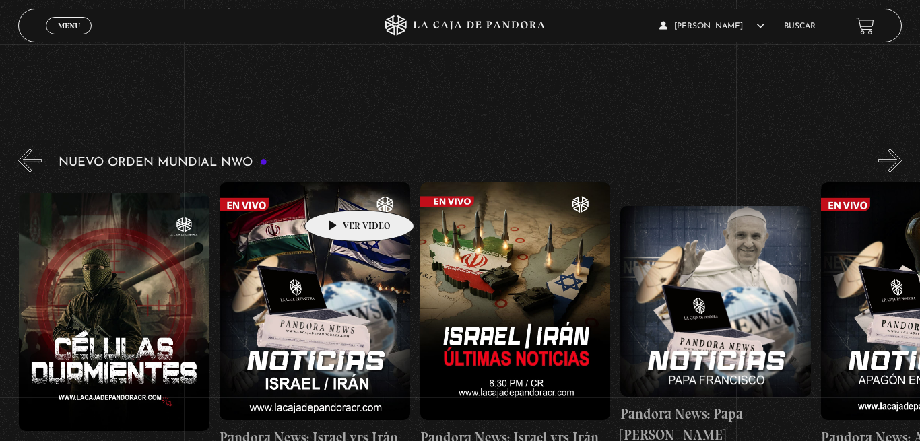
scroll to position [0, 401]
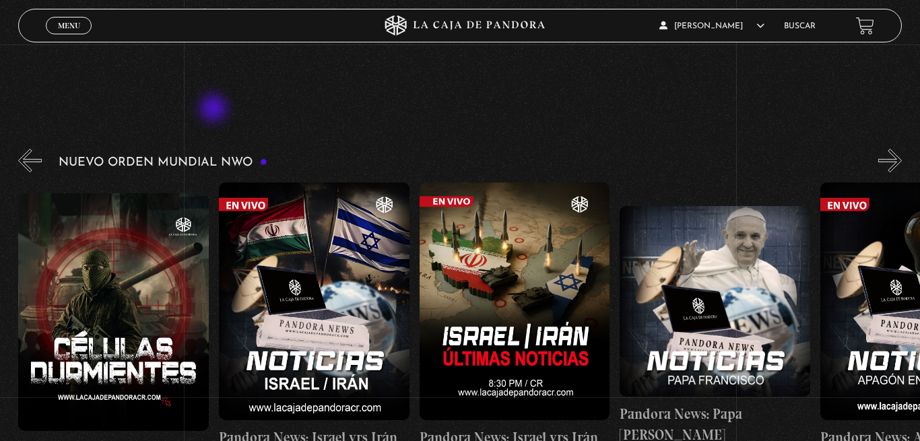
click at [262, 272] on figure at bounding box center [314, 301] width 191 height 238
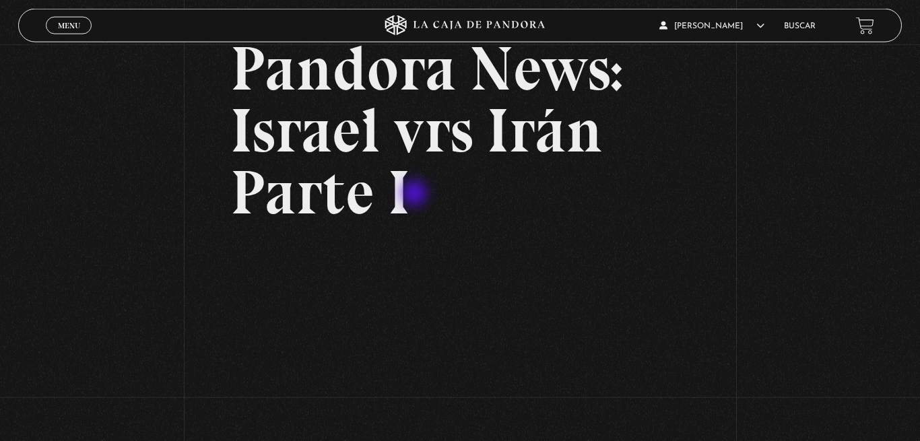
scroll to position [137, 0]
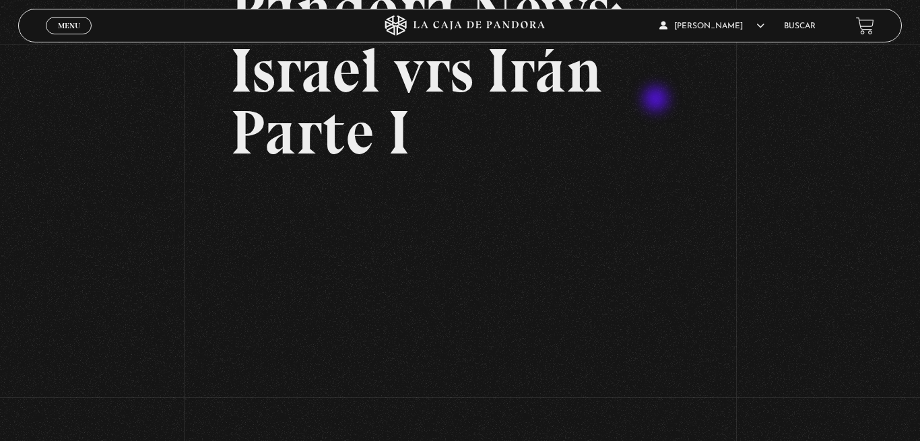
click at [657, 100] on h2 "Pandora News: Israel vrs Irán Parte I" at bounding box center [459, 71] width 459 height 186
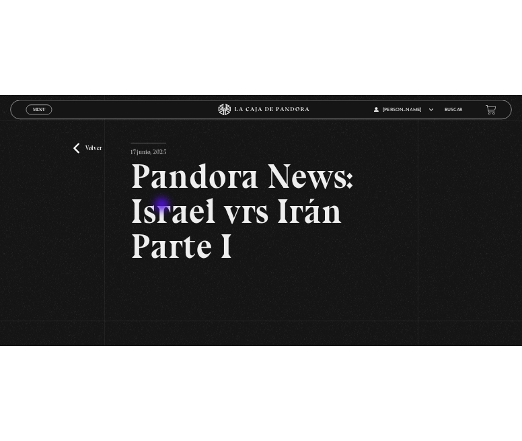
scroll to position [206, 0]
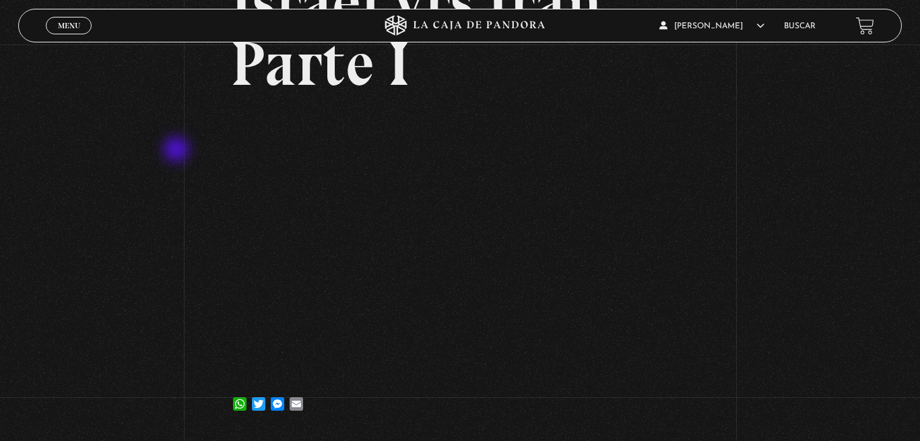
click at [178, 151] on div "Volver [DATE] Pandora News: [GEOGRAPHIC_DATA] vrs Irán Parte I WhatsApp Twitter…" at bounding box center [460, 136] width 920 height 597
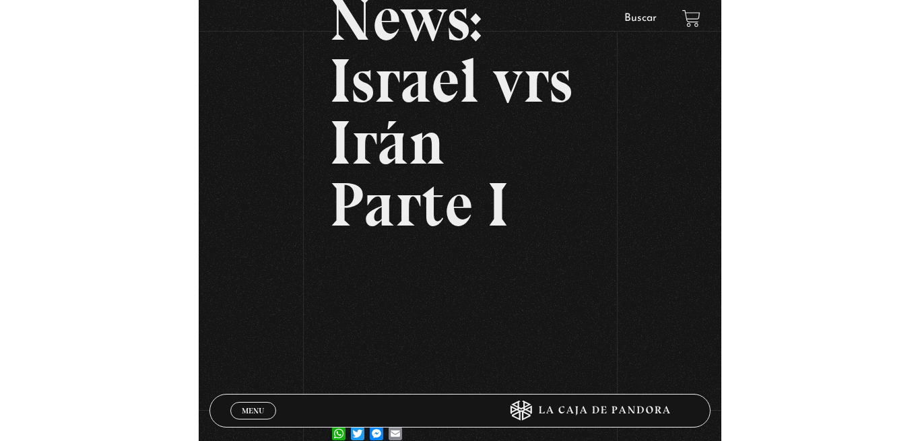
scroll to position [0, 0]
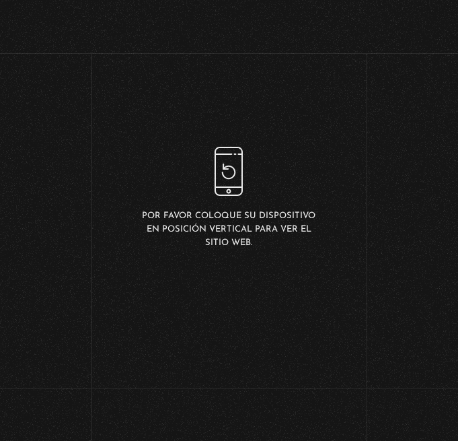
click at [262, 216] on p "Por favor coloque su dispositivo en posición vertical para ver el sitio web." at bounding box center [228, 229] width 183 height 40
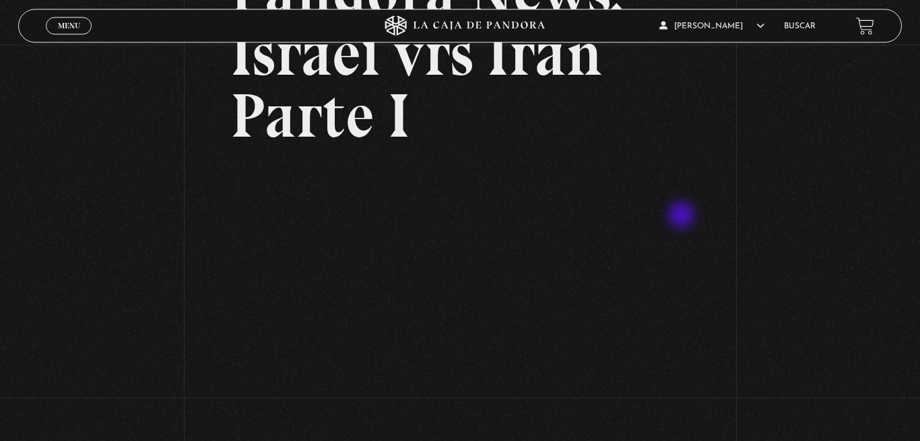
scroll to position [206, 0]
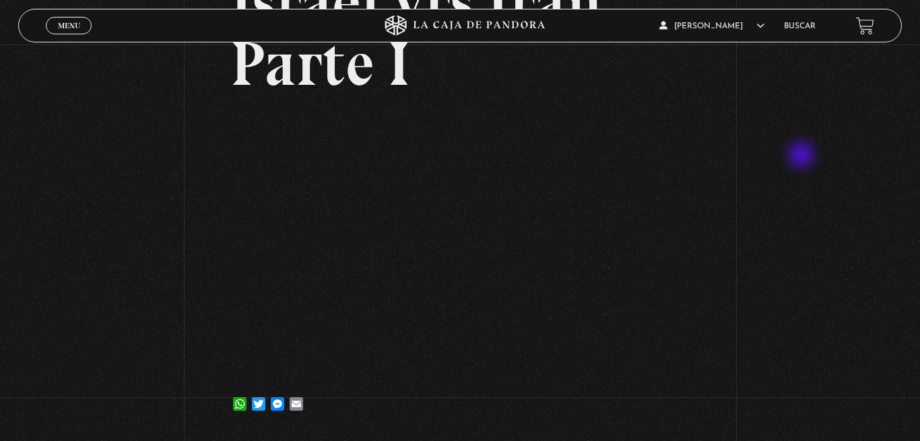
click at [803, 156] on div "Volver 17 junio, 2025 Pandora News: Israel vrs Irán Parte I WhatsApp Twitter Me…" at bounding box center [460, 136] width 920 height 597
click at [444, 88] on h2 "Pandora News: Israel vrs Irán Parte I" at bounding box center [459, 2] width 459 height 186
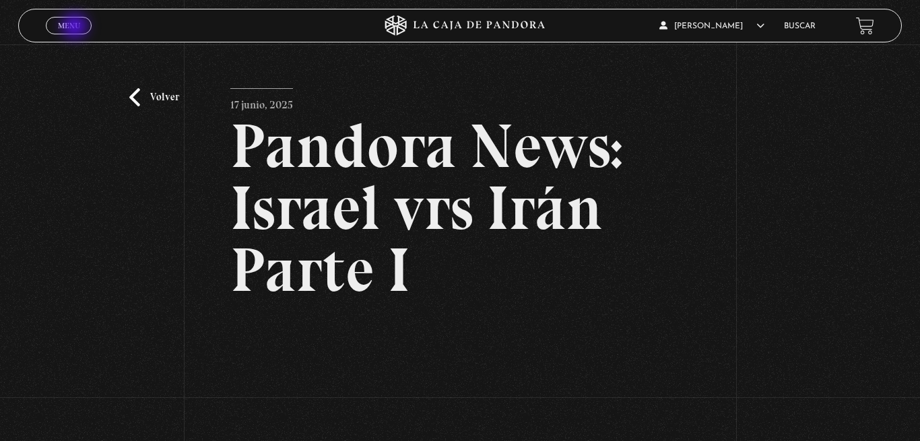
click at [76, 28] on span "Menu" at bounding box center [69, 26] width 22 height 8
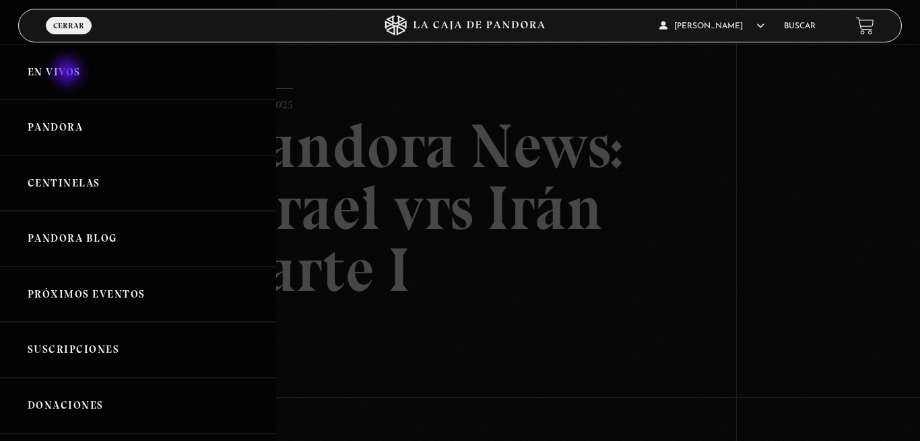
click at [69, 73] on link "En vivos" at bounding box center [138, 72] width 276 height 56
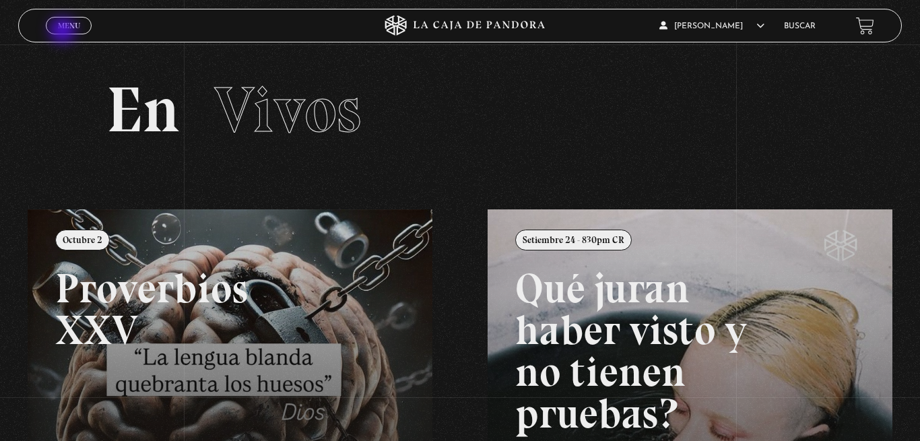
click at [64, 32] on link "Menu Cerrar" at bounding box center [69, 26] width 46 height 18
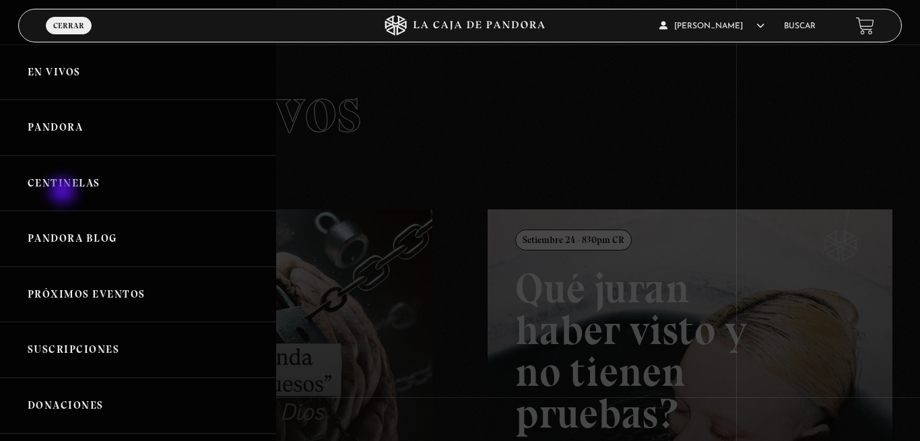
click at [66, 190] on link "Centinelas" at bounding box center [138, 184] width 276 height 56
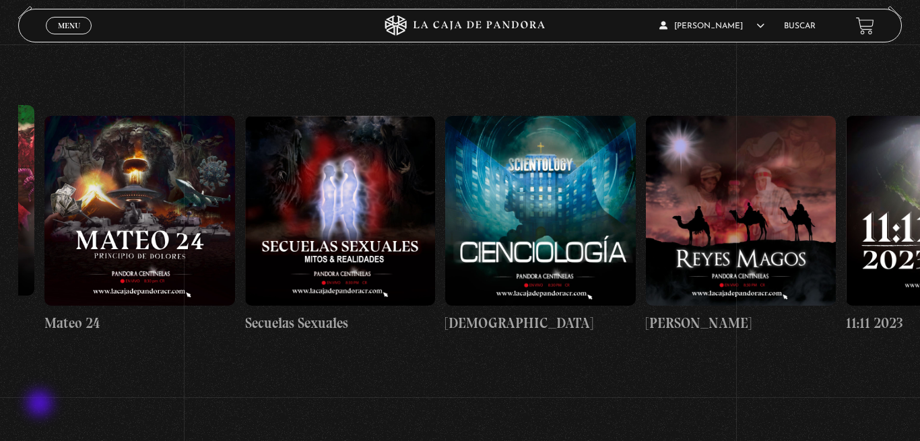
scroll to position [0, 9207]
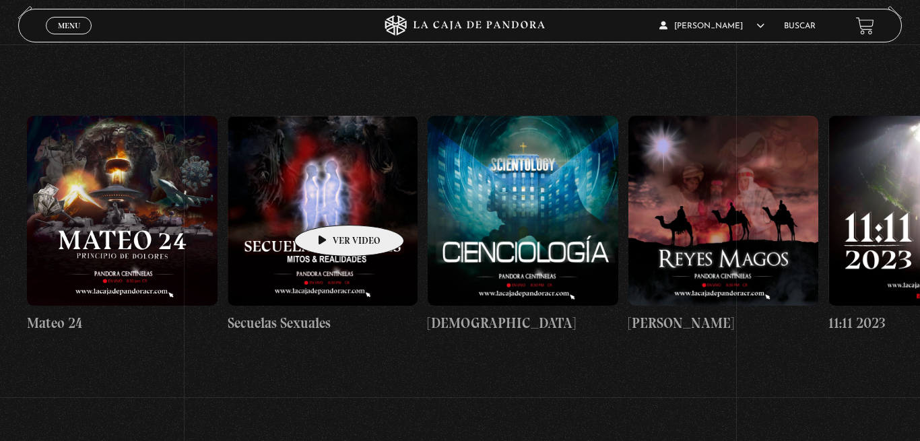
click at [328, 205] on figure at bounding box center [323, 211] width 191 height 191
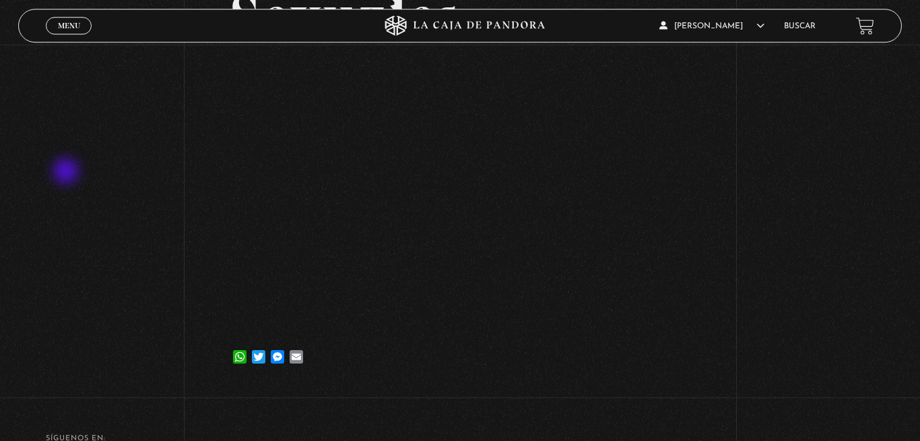
scroll to position [137, 0]
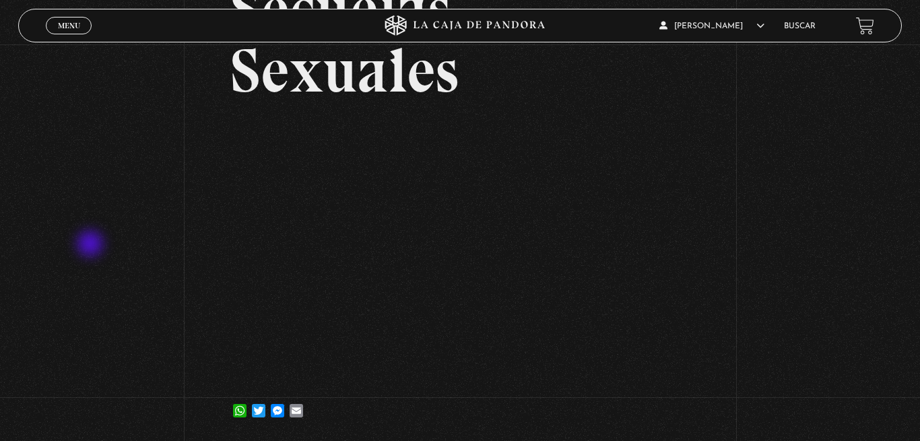
click at [92, 245] on div "Volver [DATE] [GEOGRAPHIC_DATA] Sexuales WhatsApp Twitter Messenger Email" at bounding box center [460, 174] width 920 height 535
click at [123, 244] on div "Volver [DATE] [GEOGRAPHIC_DATA] Sexuales WhatsApp Twitter Messenger Email" at bounding box center [460, 174] width 920 height 535
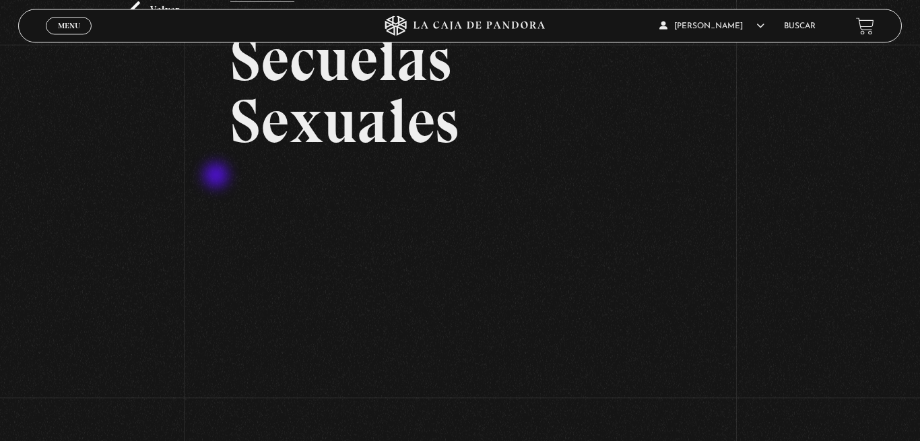
scroll to position [0, 0]
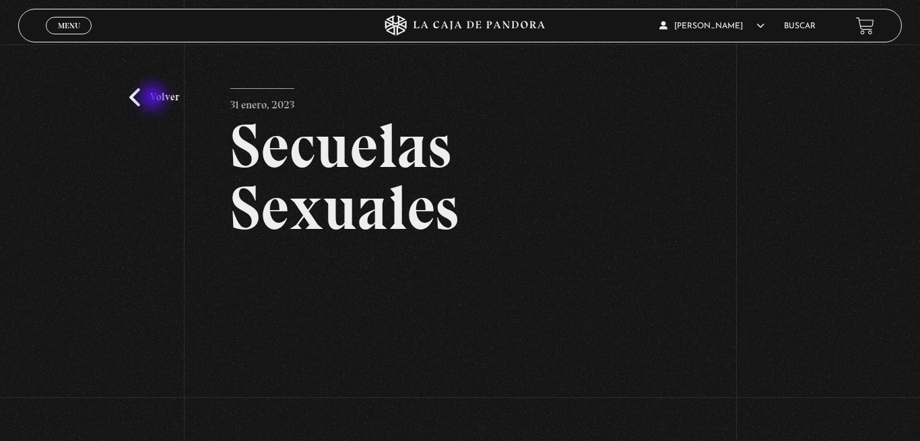
click at [159, 96] on link "Volver" at bounding box center [154, 97] width 50 height 18
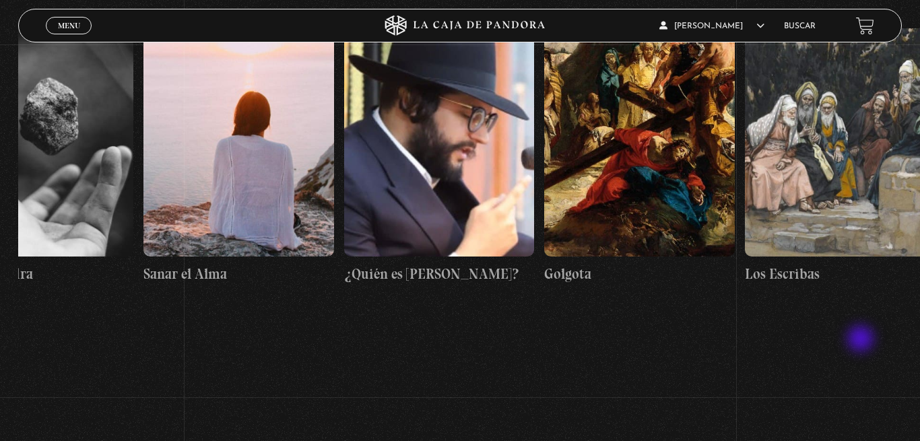
scroll to position [0, 22071]
